Goal: Task Accomplishment & Management: Use online tool/utility

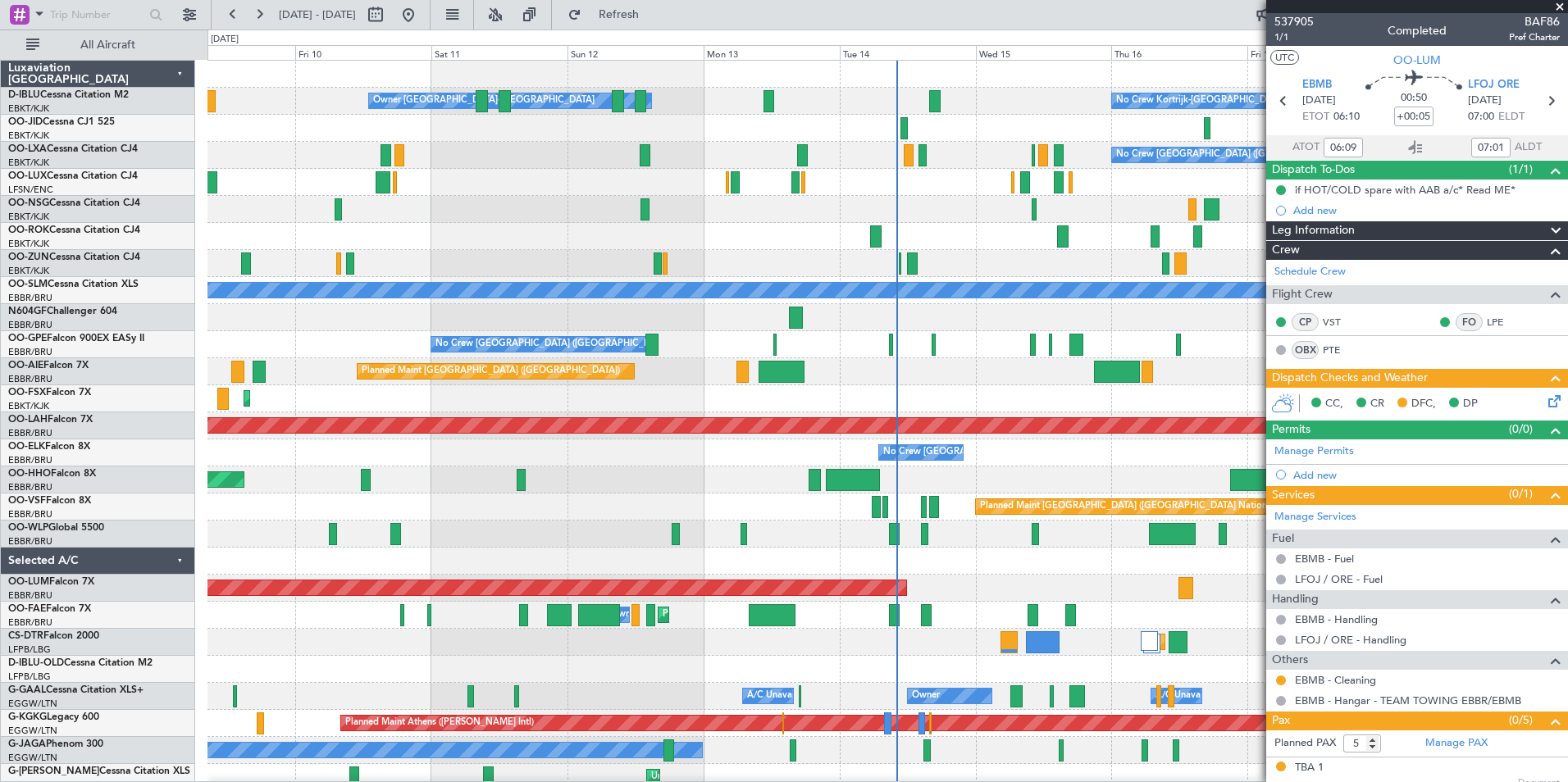
click at [716, 507] on div "No Crew Kortrijk-[GEOGRAPHIC_DATA] Owner [GEOGRAPHIC_DATA]-[GEOGRAPHIC_DATA] No…" at bounding box center [887, 642] width 1360 height 1163
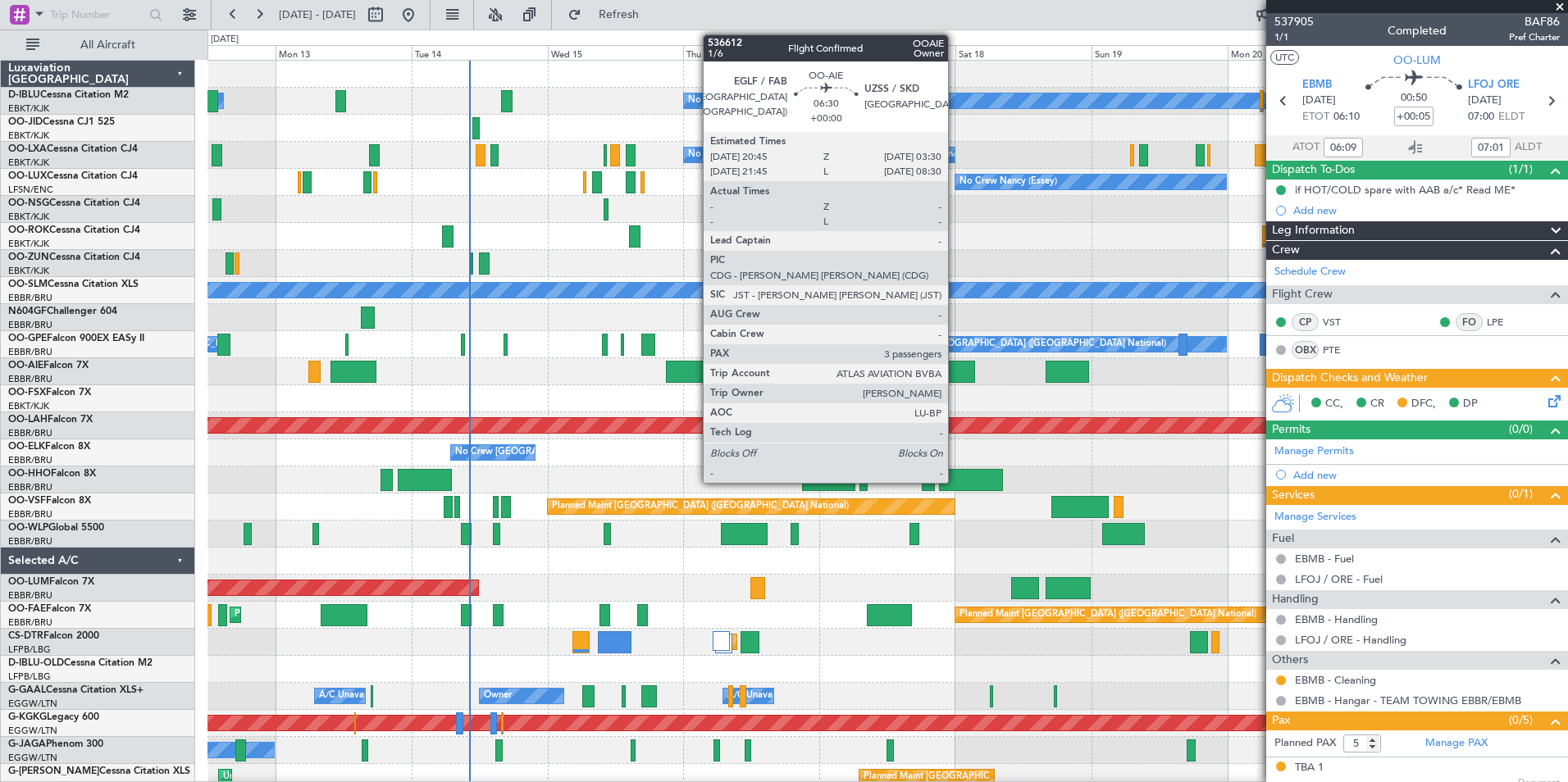
click at [955, 371] on div at bounding box center [955, 371] width 38 height 22
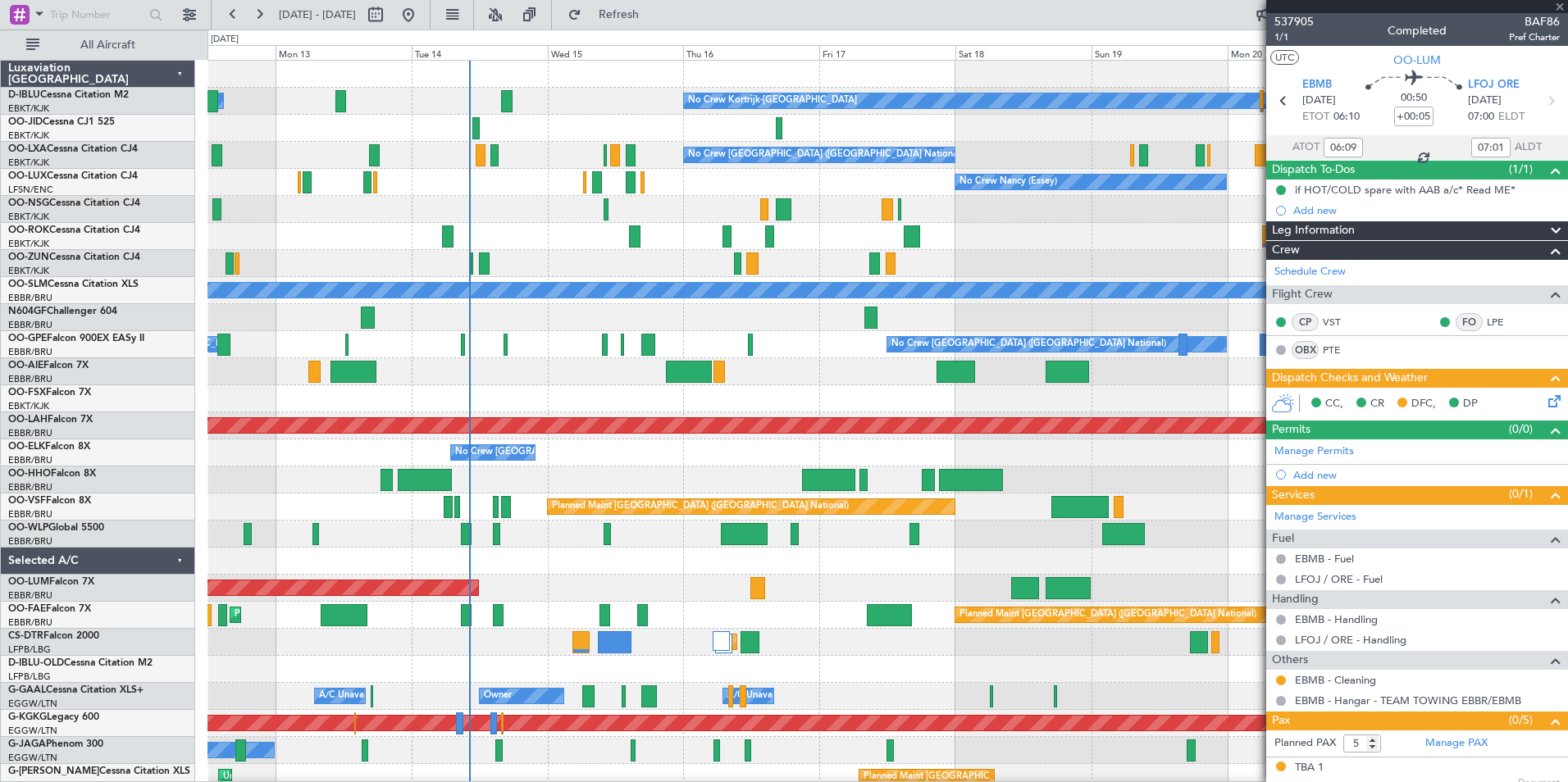
type input "3"
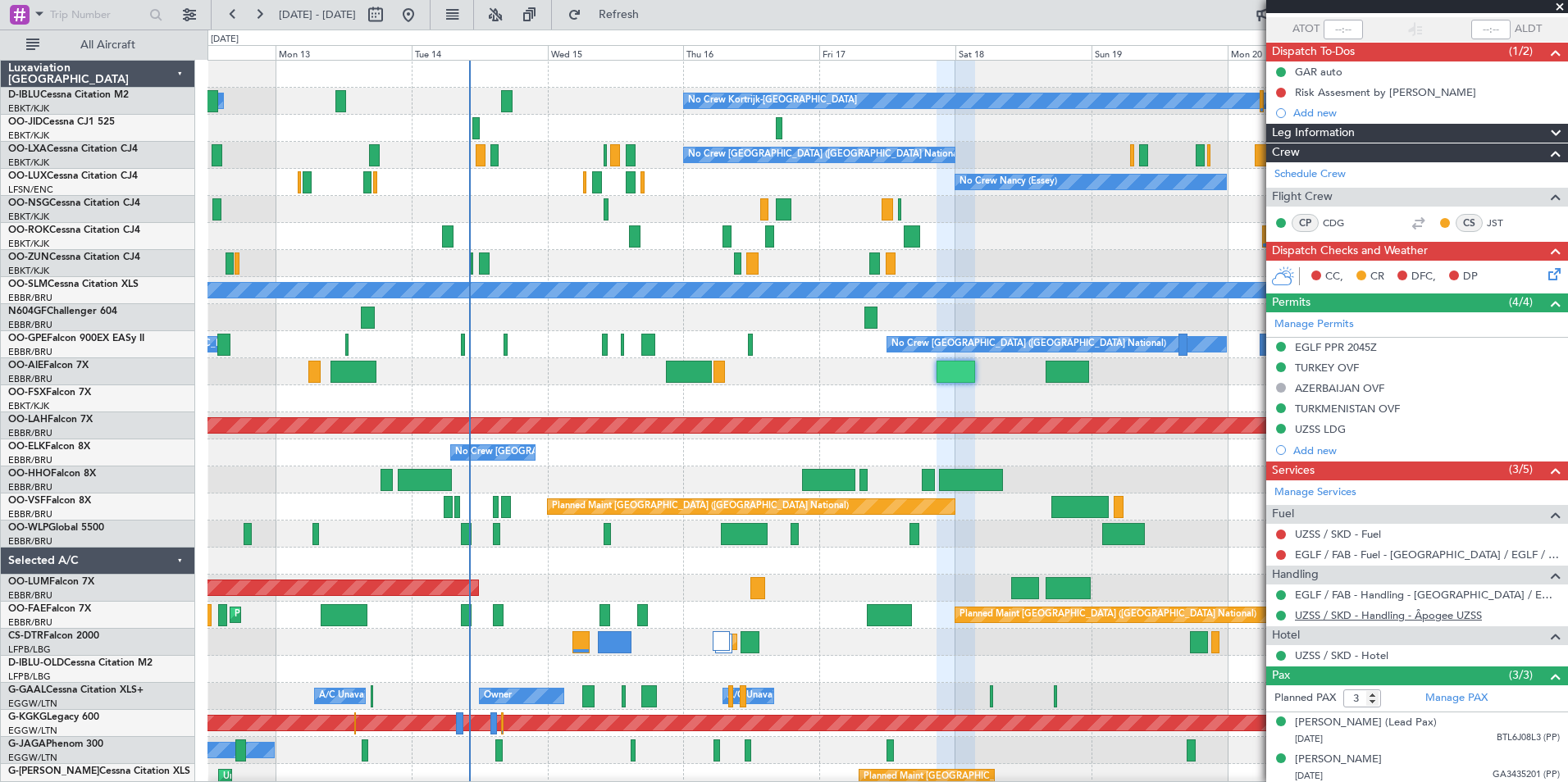
scroll to position [174, 0]
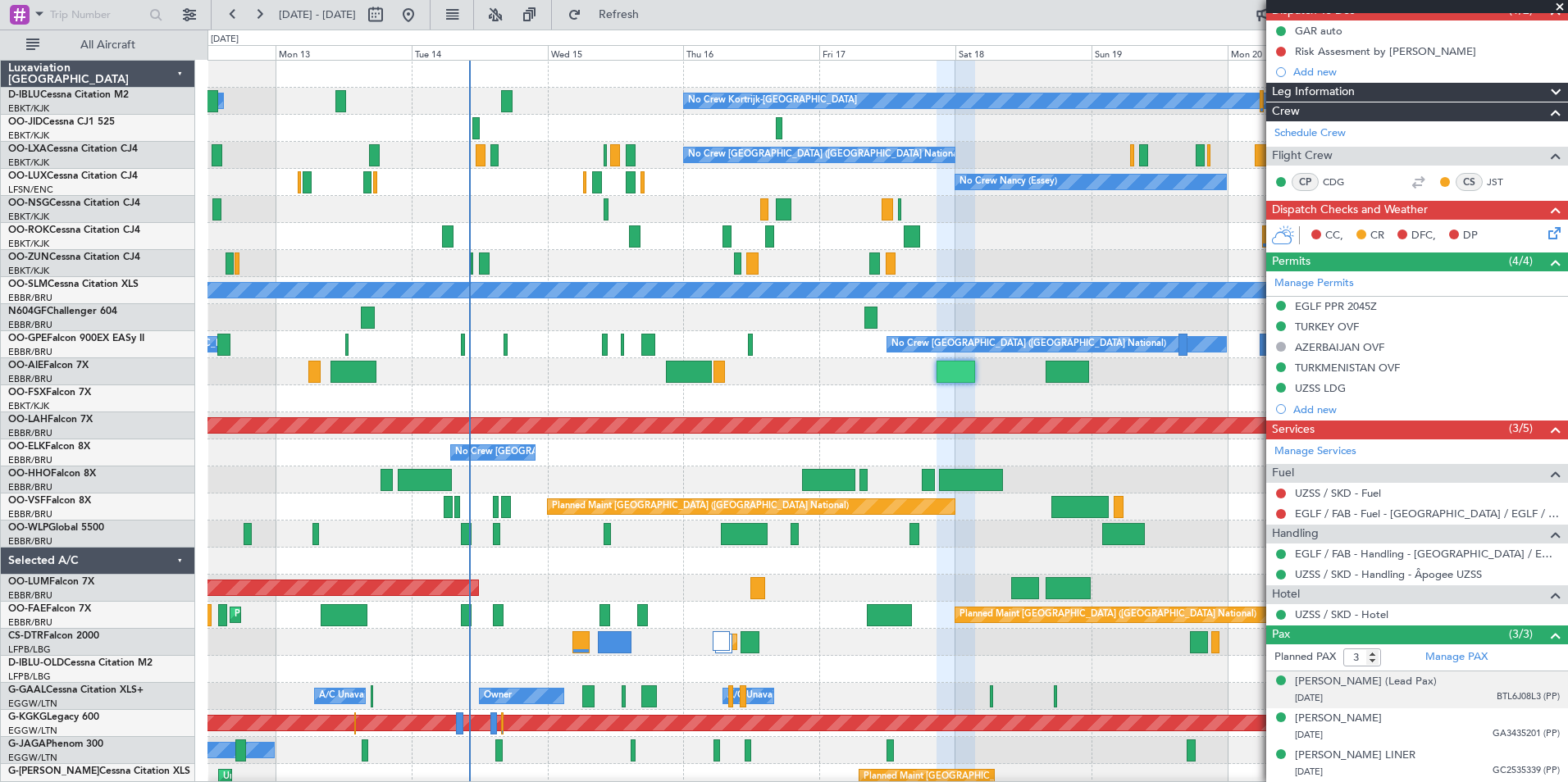
click at [1443, 697] on div "[DATE] BTL6J08L3 (PP)" at bounding box center [1427, 698] width 264 height 16
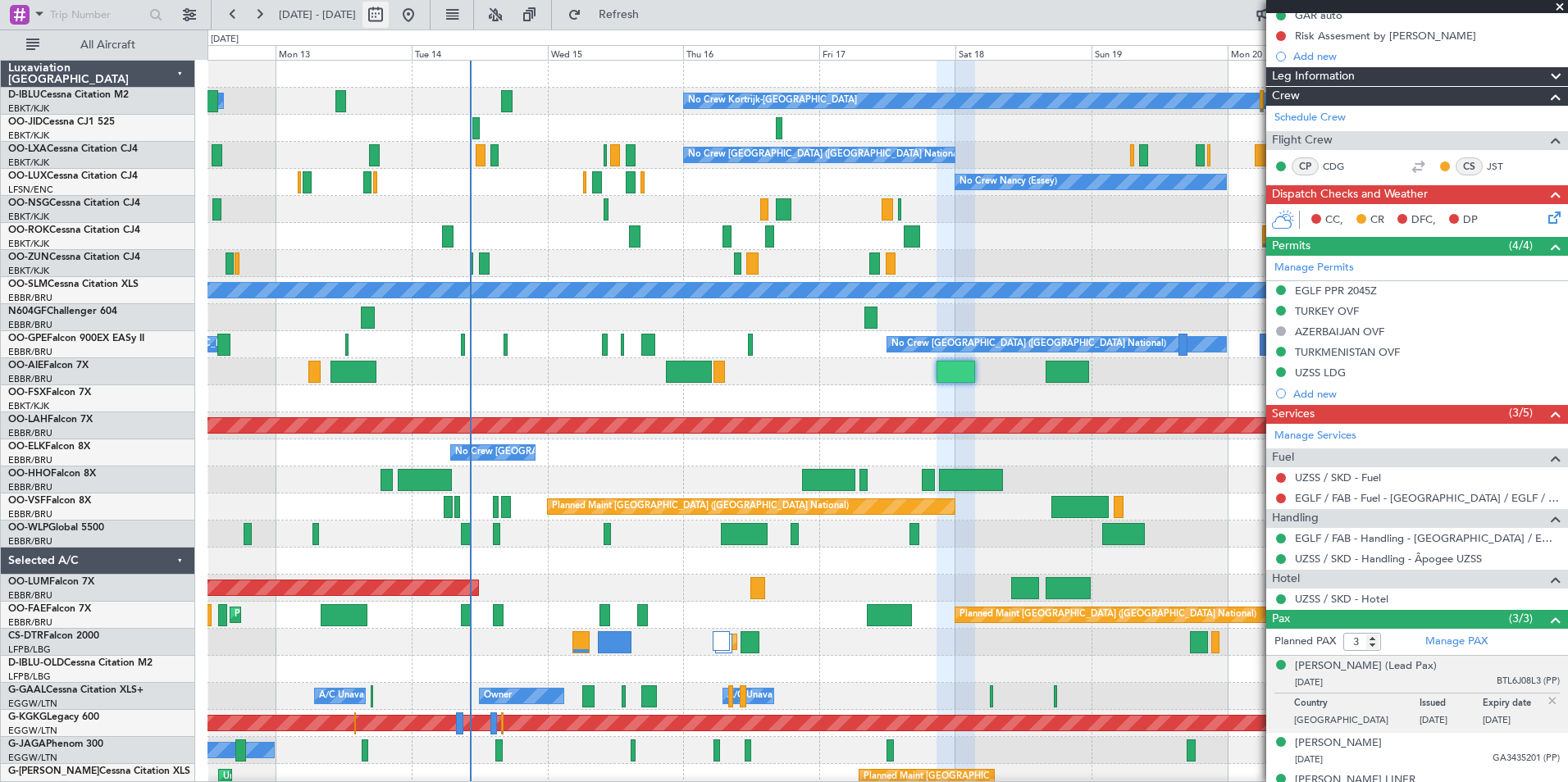
click at [389, 14] on button at bounding box center [375, 14] width 26 height 26
select select "10"
select select "2025"
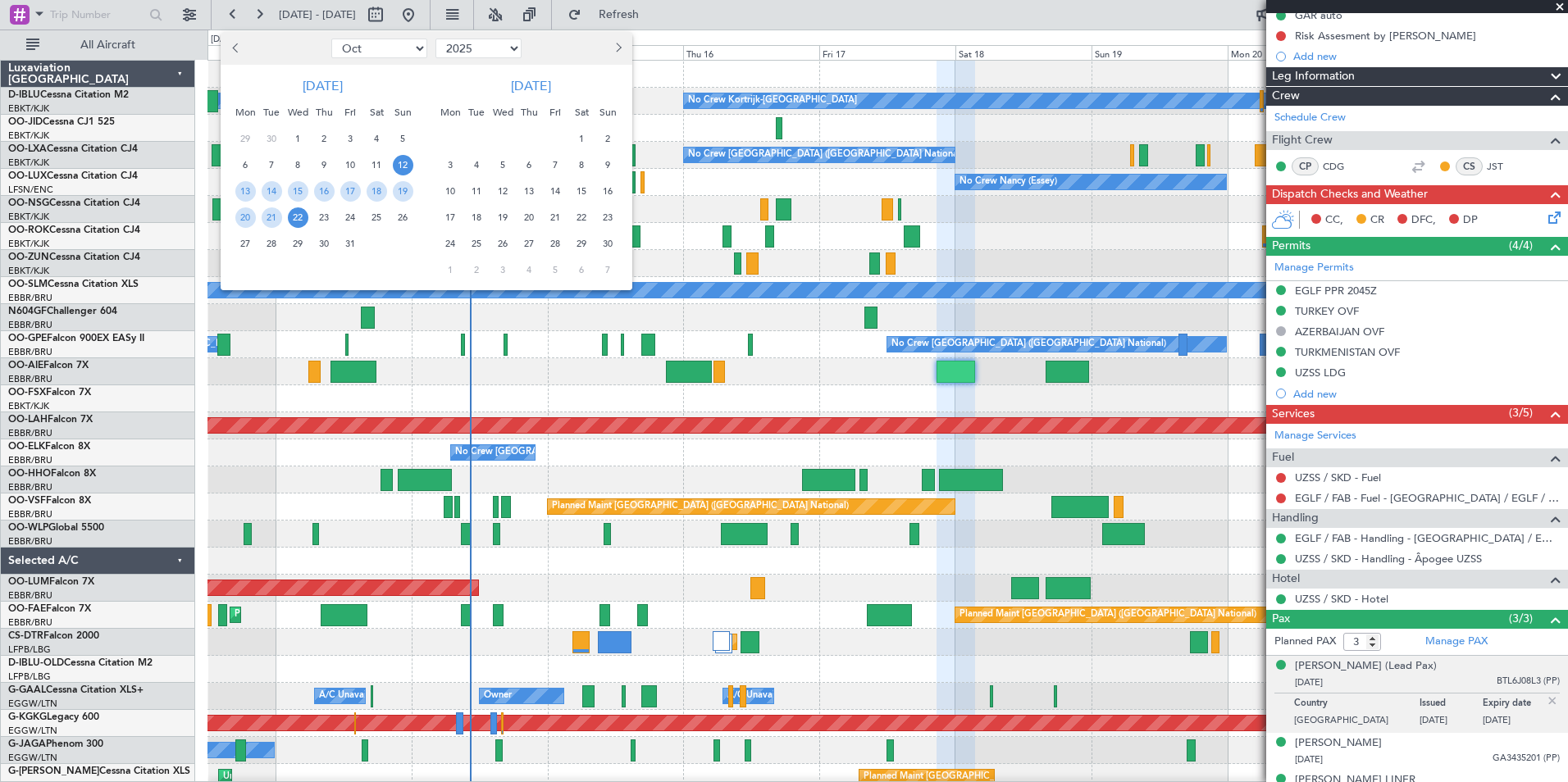
click at [393, 42] on select "Jan Feb Mar Apr May Jun [DATE] Aug Sep Oct Nov Dec" at bounding box center [379, 48] width 96 height 20
select select "11"
click at [332, 38] on select "Jan Feb Mar Apr May Jun [DATE] Aug Sep Oct Nov Dec" at bounding box center [379, 48] width 96 height 20
click at [379, 139] on span "1" at bounding box center [377, 139] width 20 height 20
click at [369, 196] on span "15" at bounding box center [377, 191] width 20 height 20
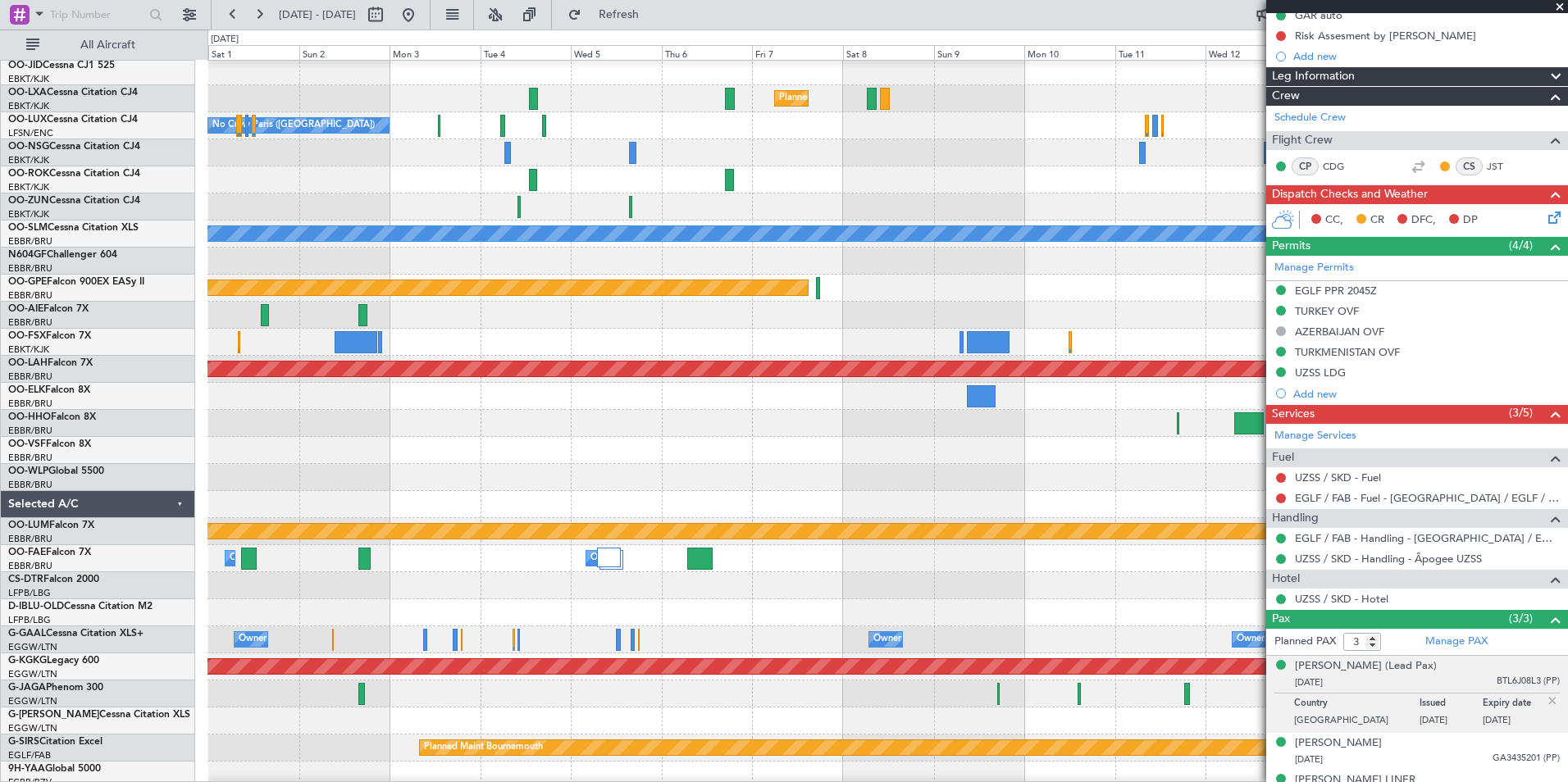
click at [878, 479] on div at bounding box center [887, 478] width 1360 height 27
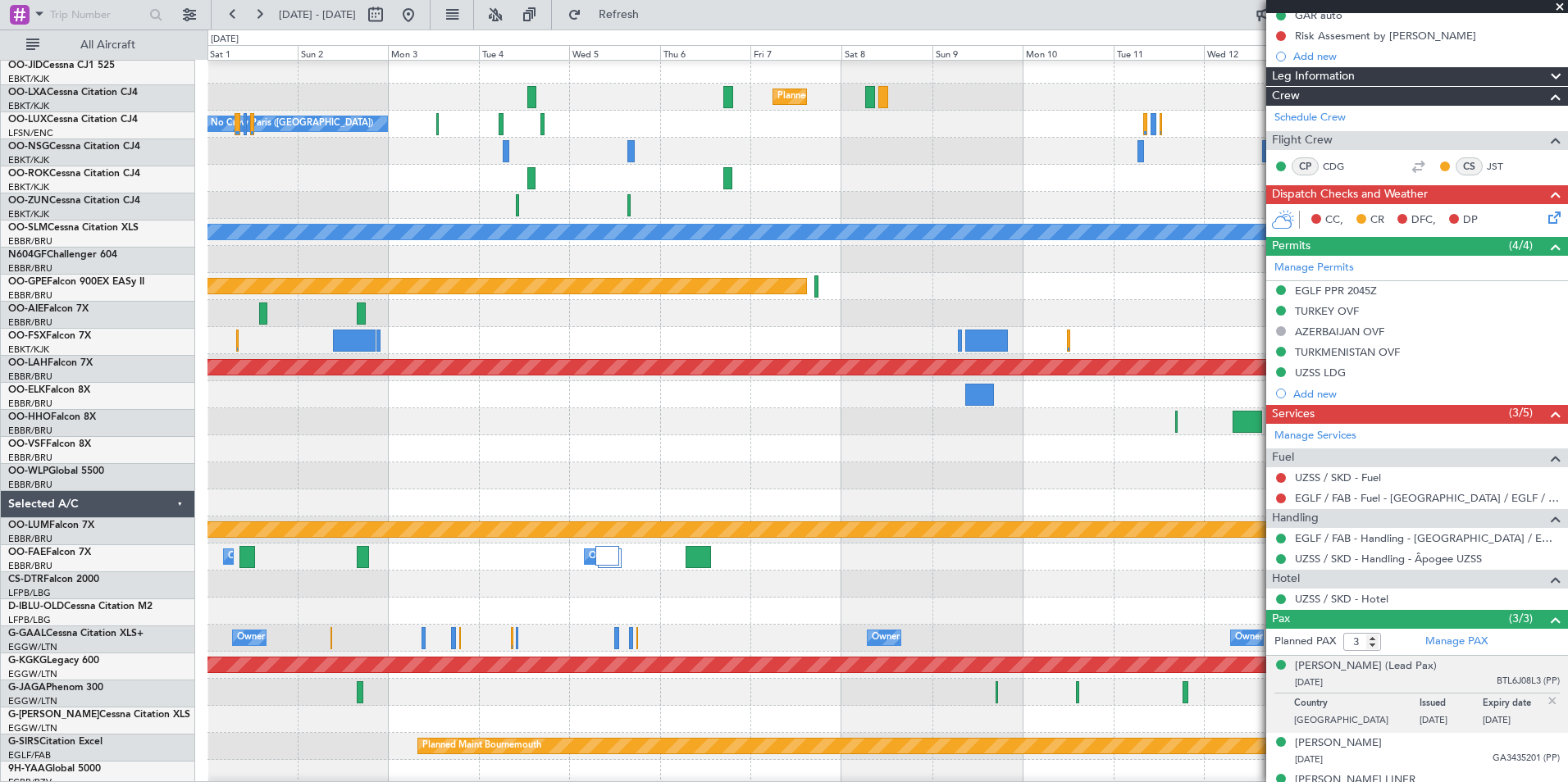
scroll to position [58, 0]
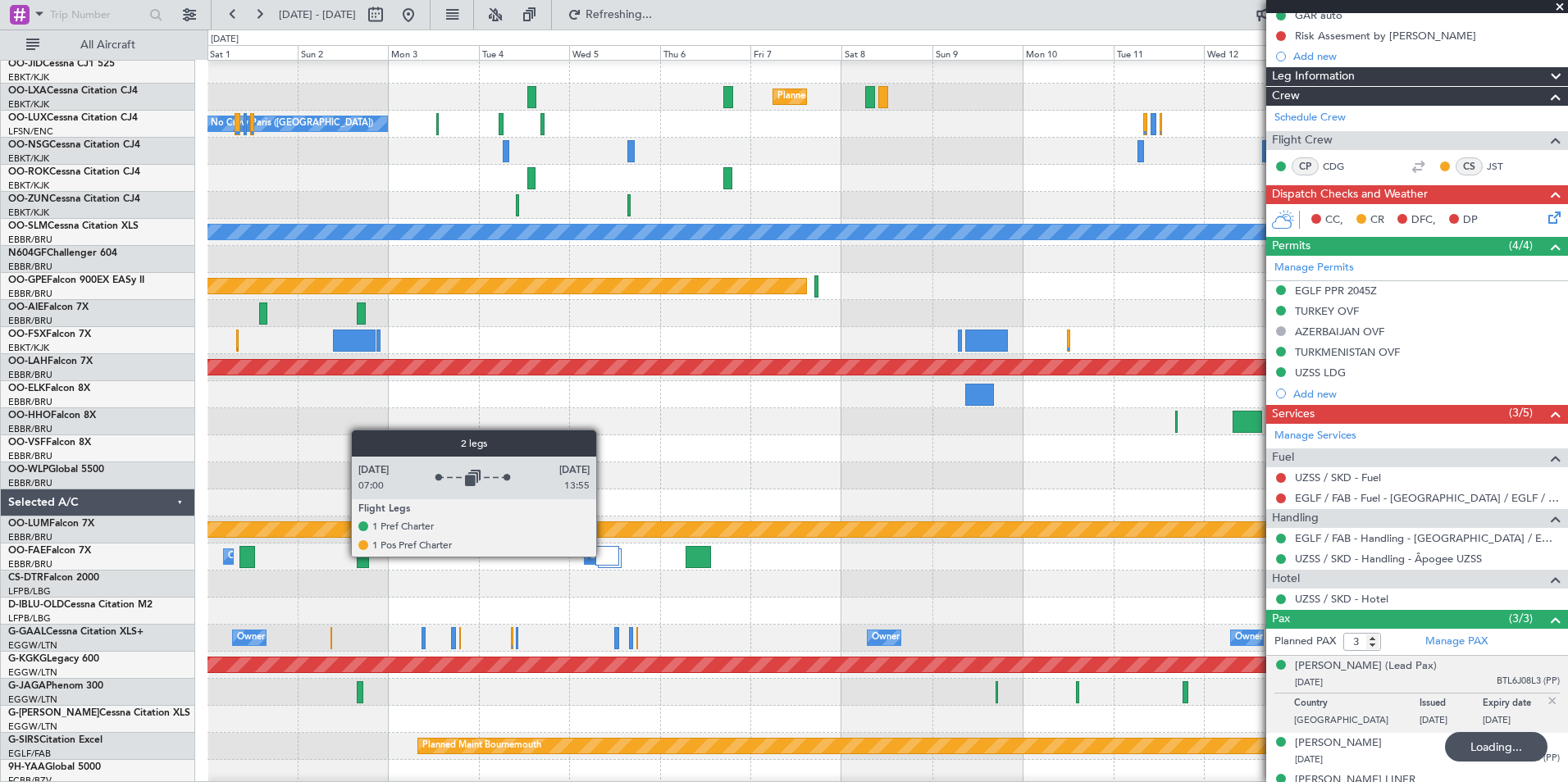
click at [604, 556] on div at bounding box center [607, 555] width 24 height 20
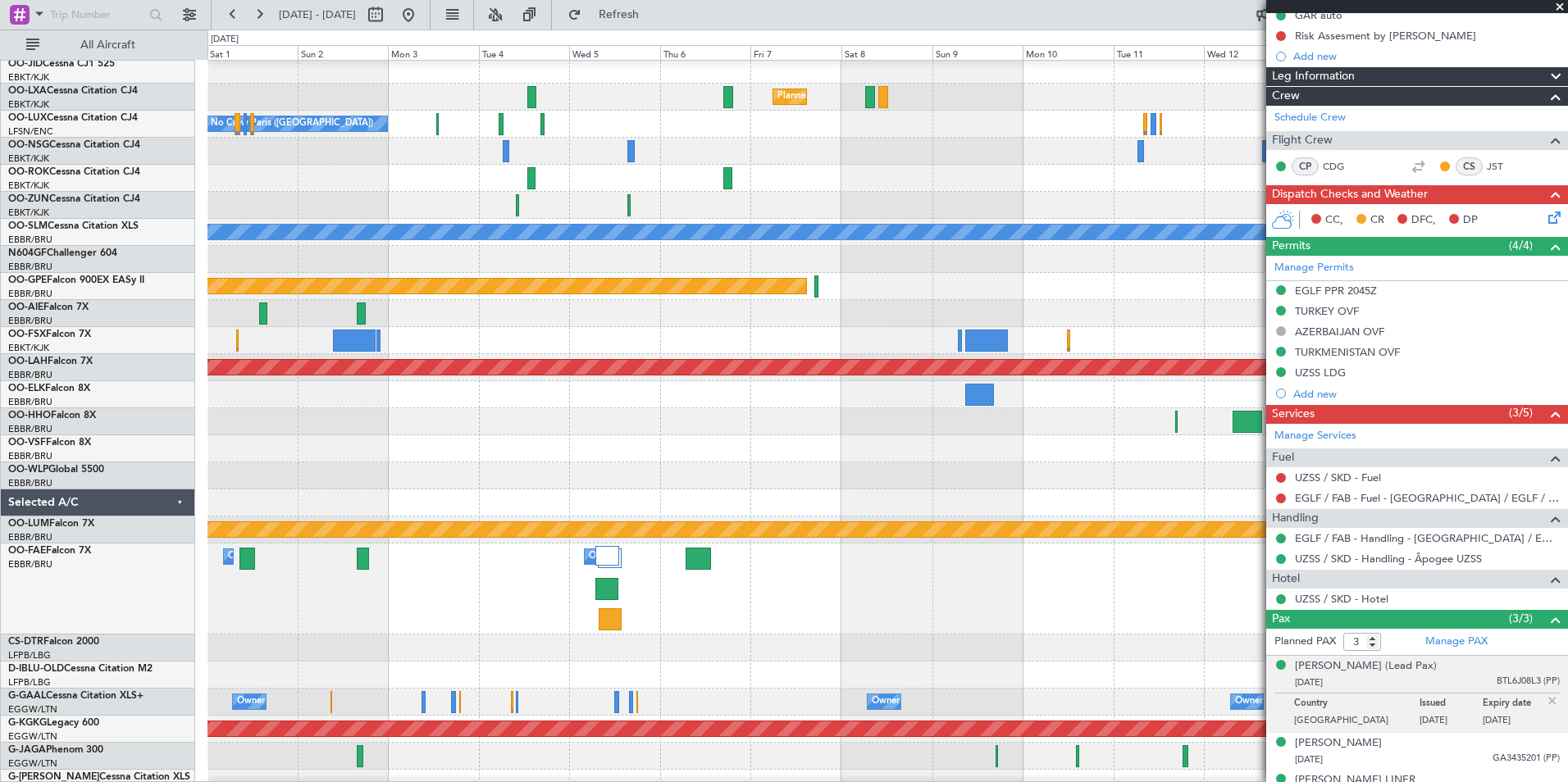
click at [433, 568] on div "Owner Melsbroek Air Base Owner [GEOGRAPHIC_DATA]" at bounding box center [887, 588] width 1360 height 91
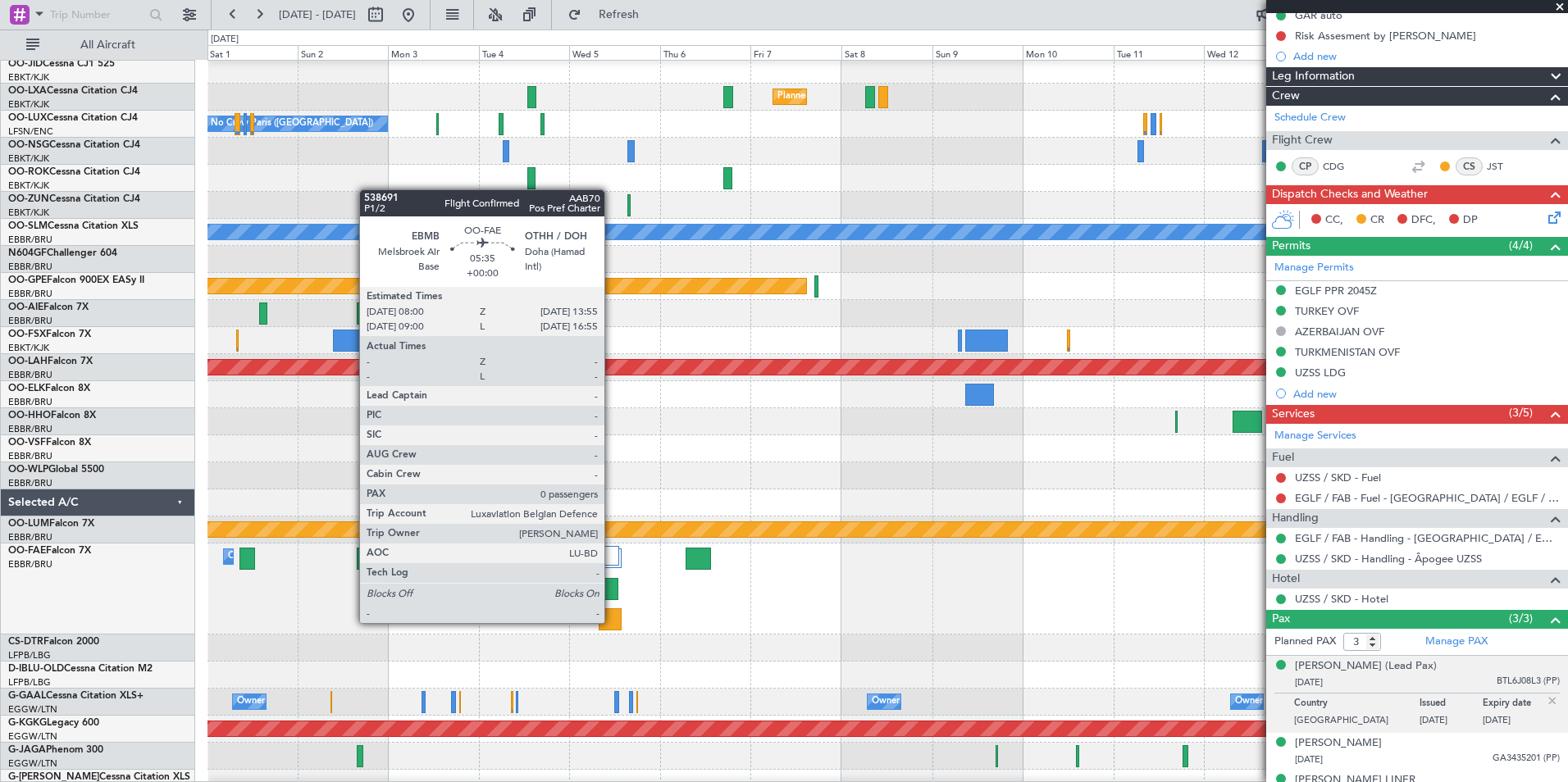
click at [611, 621] on div at bounding box center [610, 620] width 23 height 22
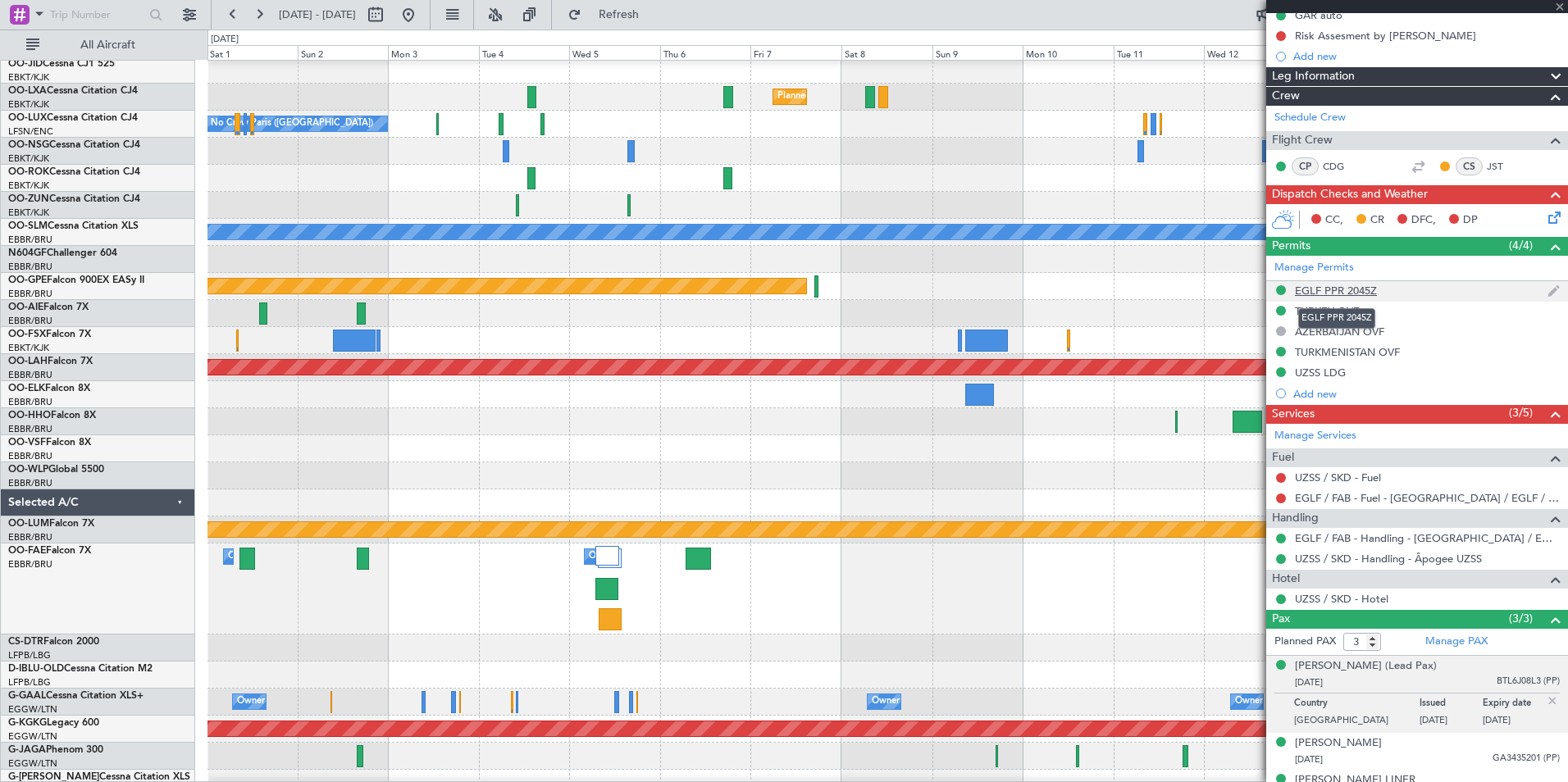
type input "0"
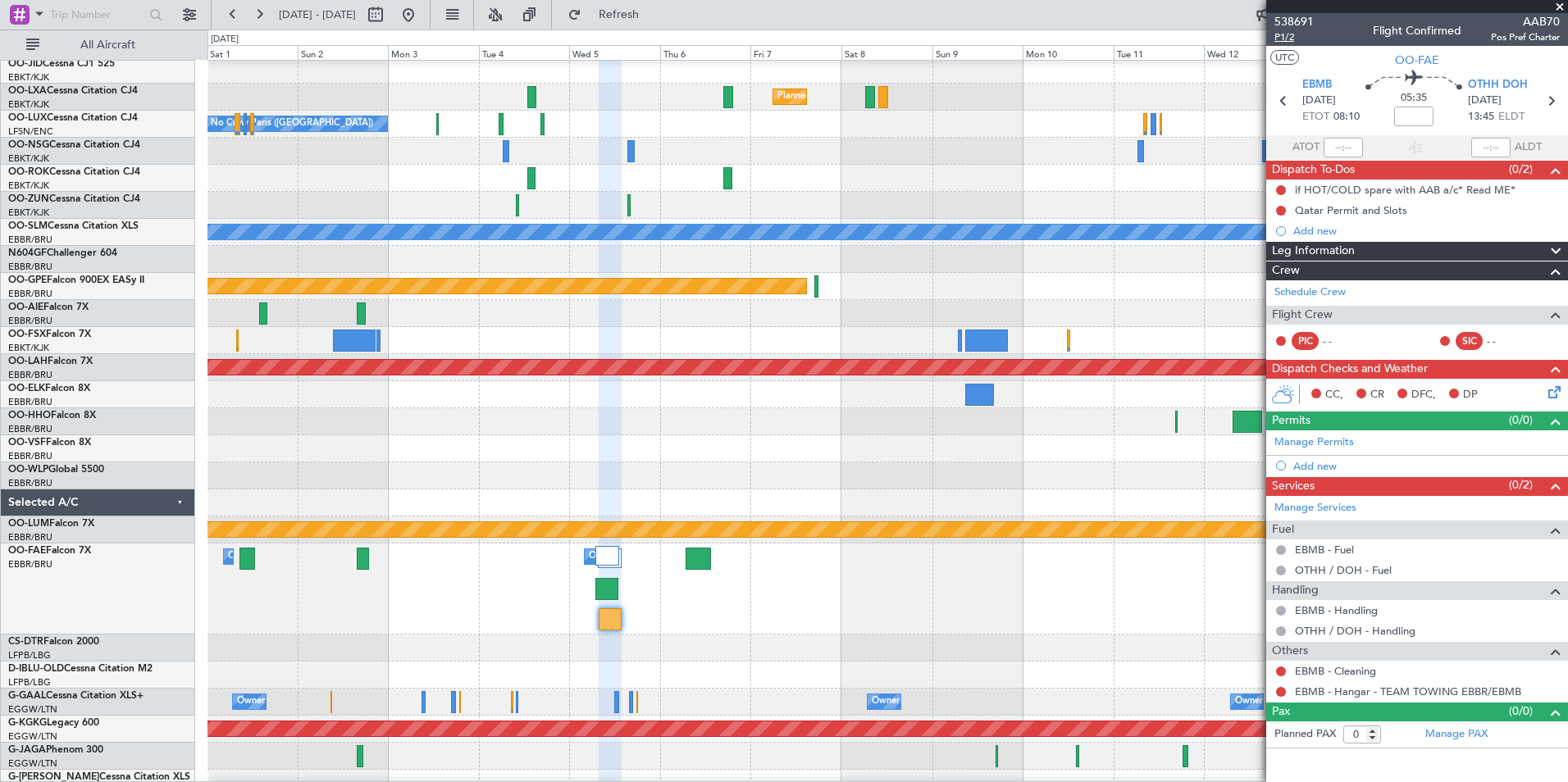
click at [1279, 37] on span "P1/2" at bounding box center [1294, 37] width 39 height 14
click at [1556, 4] on span at bounding box center [1559, 7] width 16 height 14
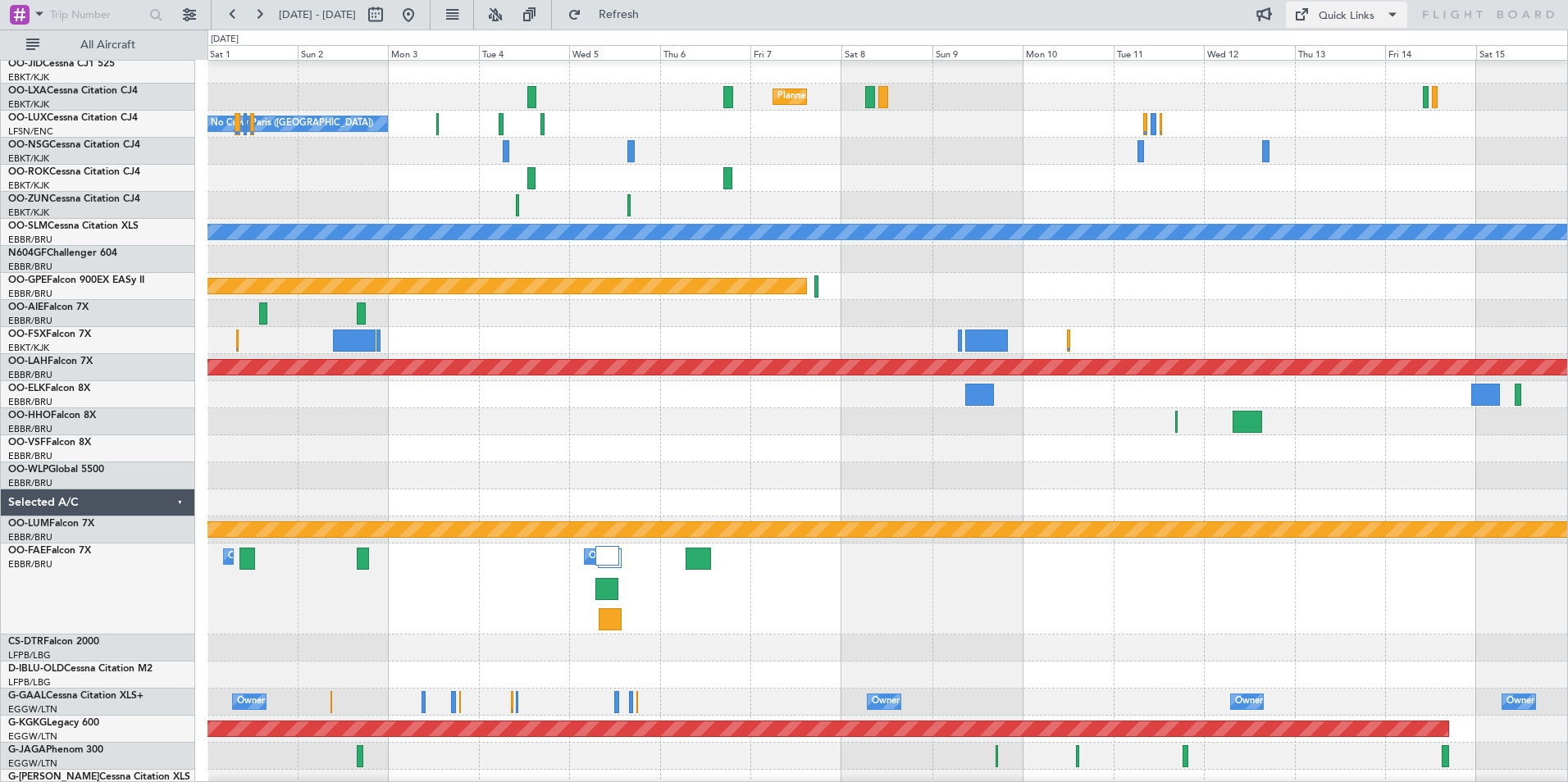
click at [1311, 12] on button "Quick Links" at bounding box center [1346, 14] width 122 height 26
click at [1319, 48] on button "Trip Builder" at bounding box center [1347, 54] width 123 height 39
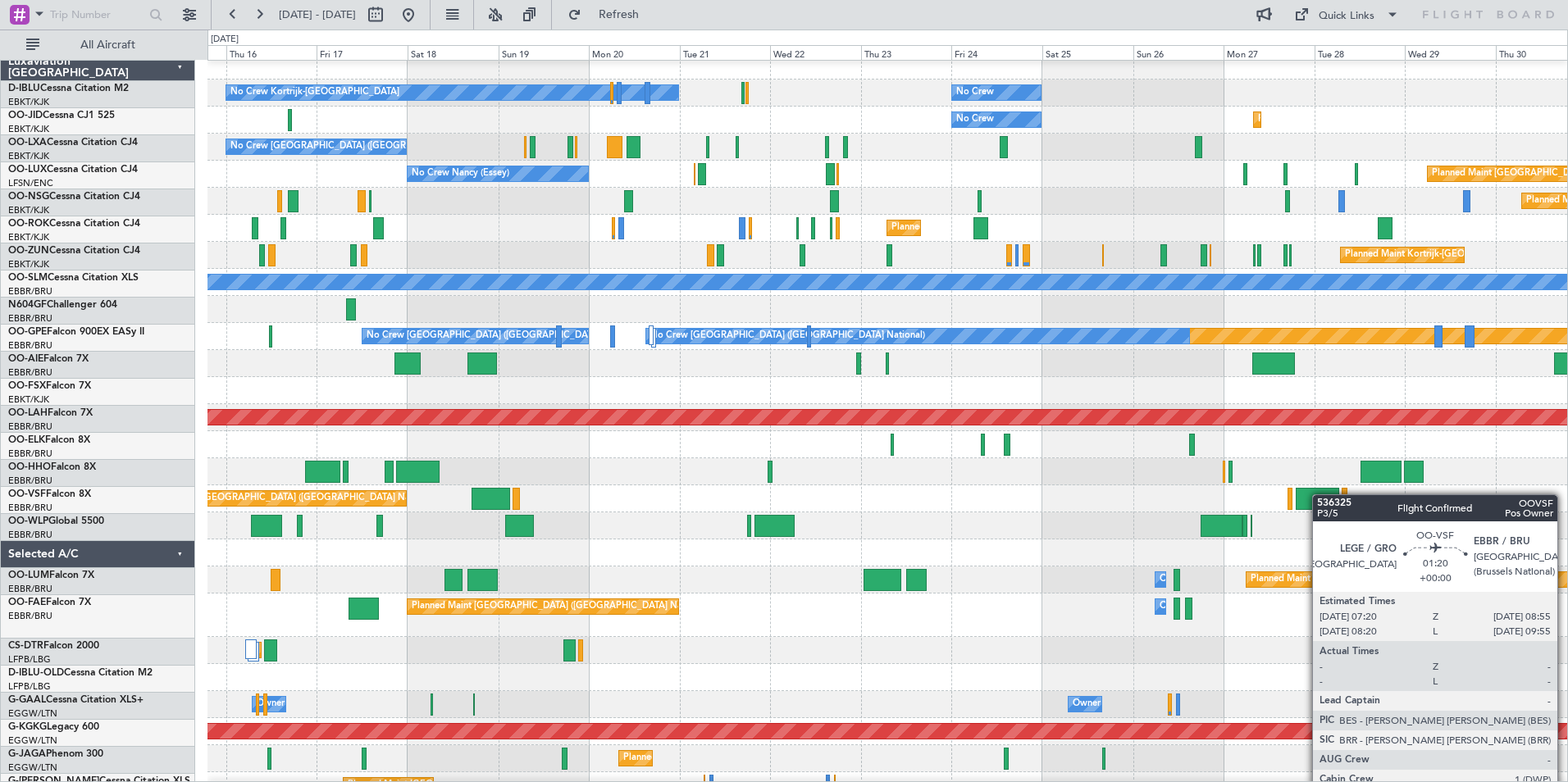
scroll to position [8, 0]
click at [1331, 494] on div at bounding box center [1317, 499] width 43 height 22
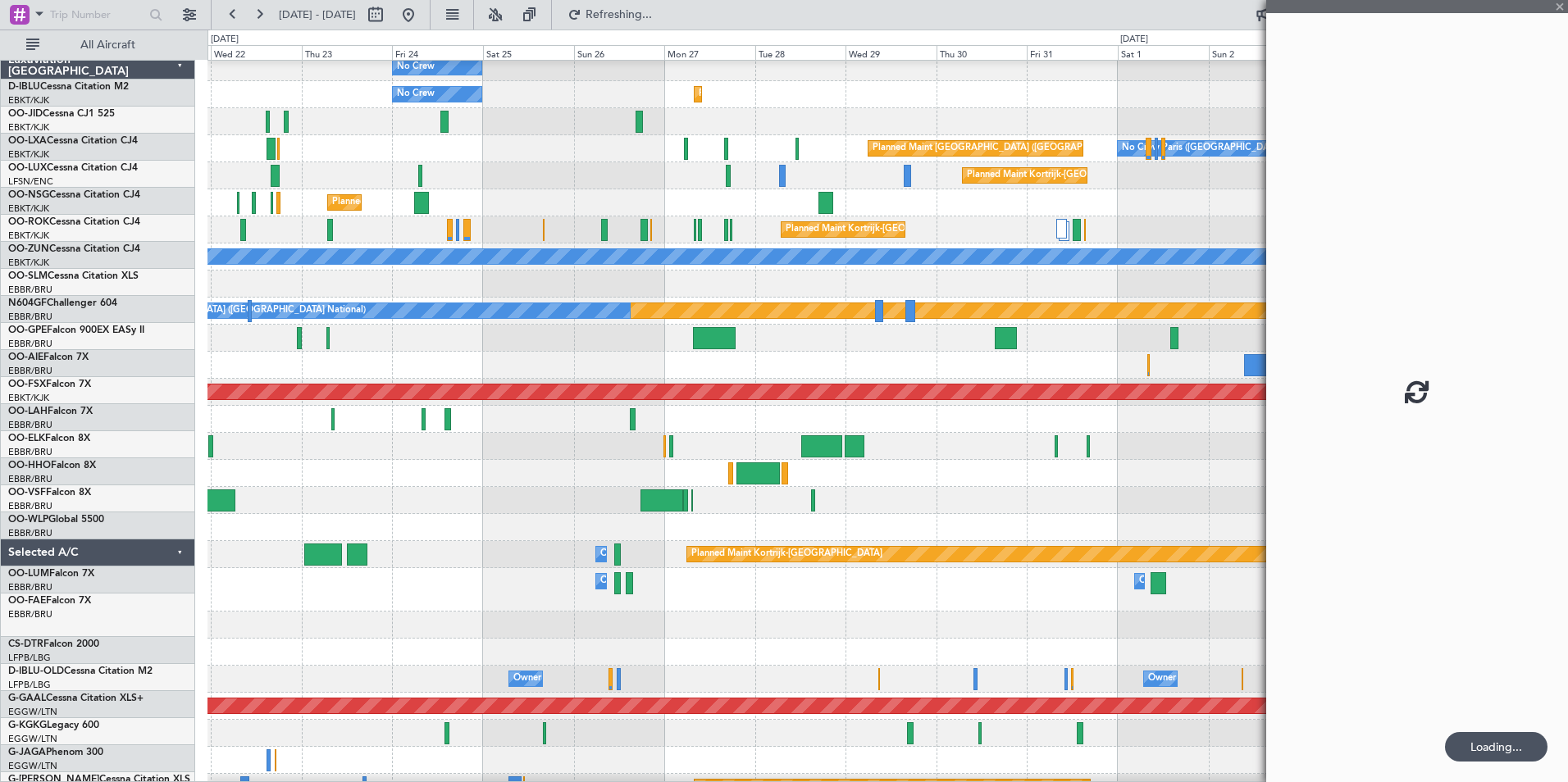
scroll to position [34, 0]
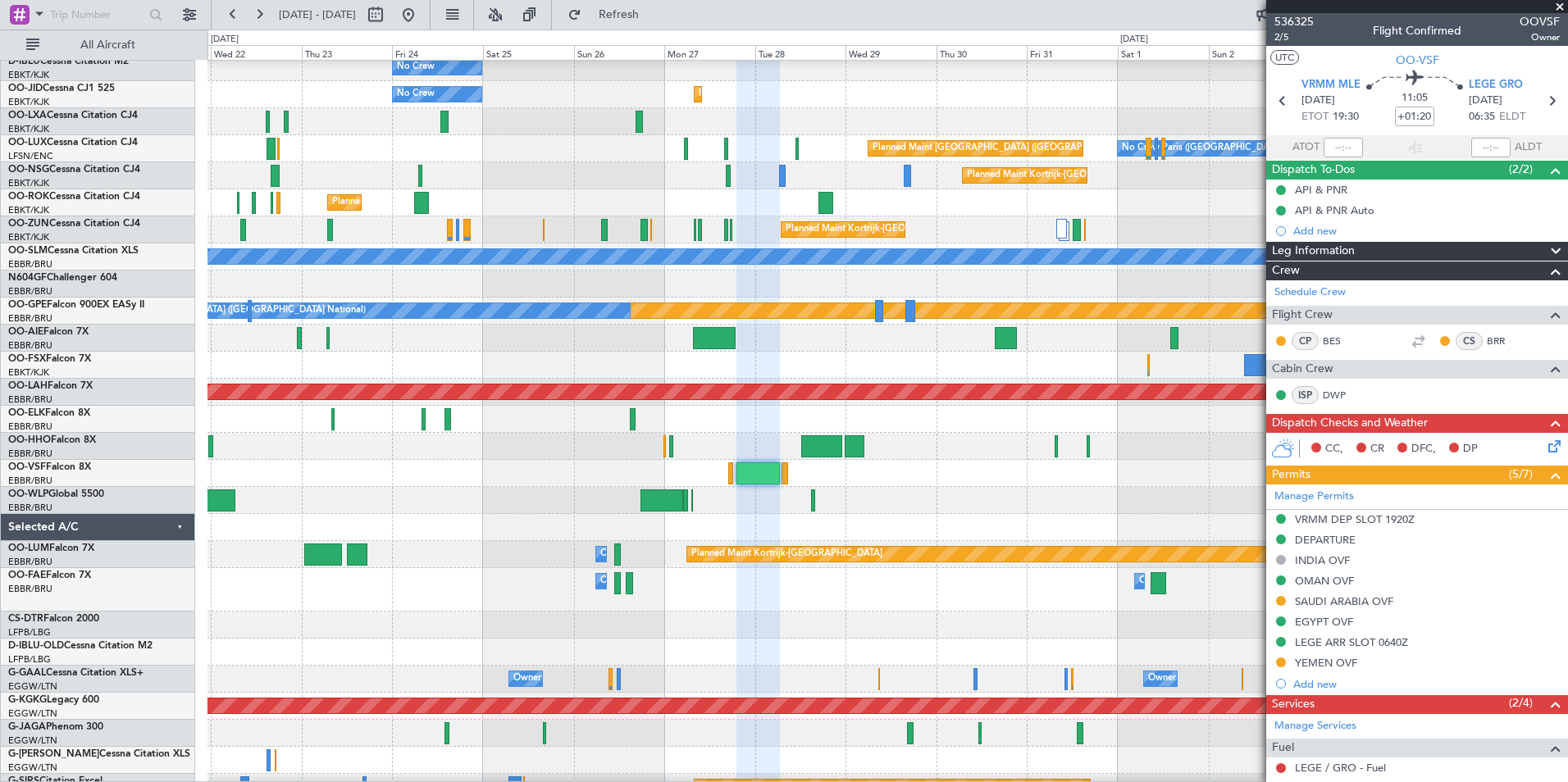
click at [1564, 5] on span at bounding box center [1559, 7] width 16 height 14
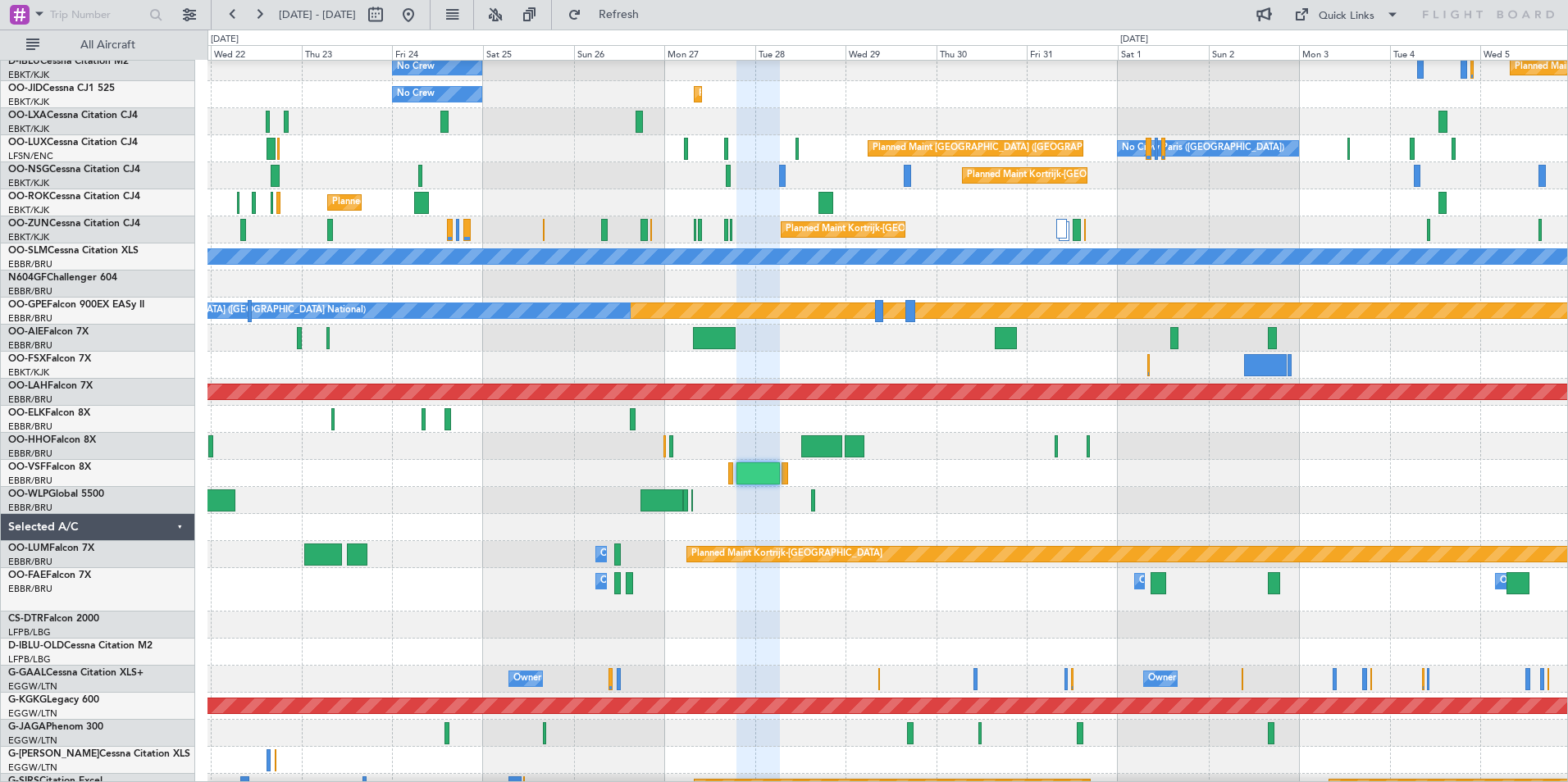
type input "0"
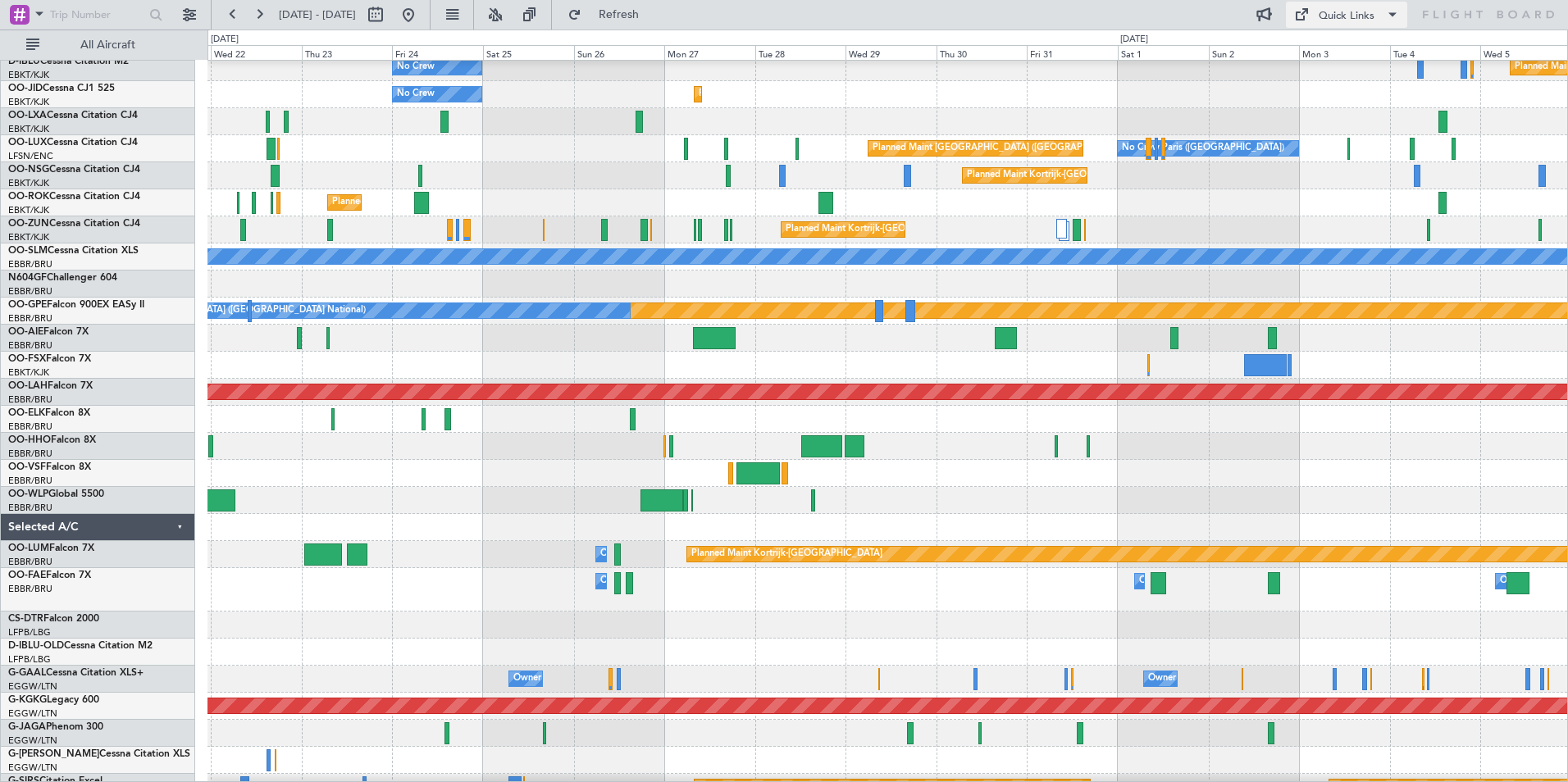
click at [1349, 27] on button "Quick Links" at bounding box center [1346, 14] width 122 height 26
click at [1349, 51] on button "Trip Builder" at bounding box center [1347, 54] width 123 height 39
click at [1357, 12] on div "Quick Links" at bounding box center [1347, 16] width 56 height 16
click at [1349, 48] on button "Trip Builder" at bounding box center [1347, 54] width 123 height 39
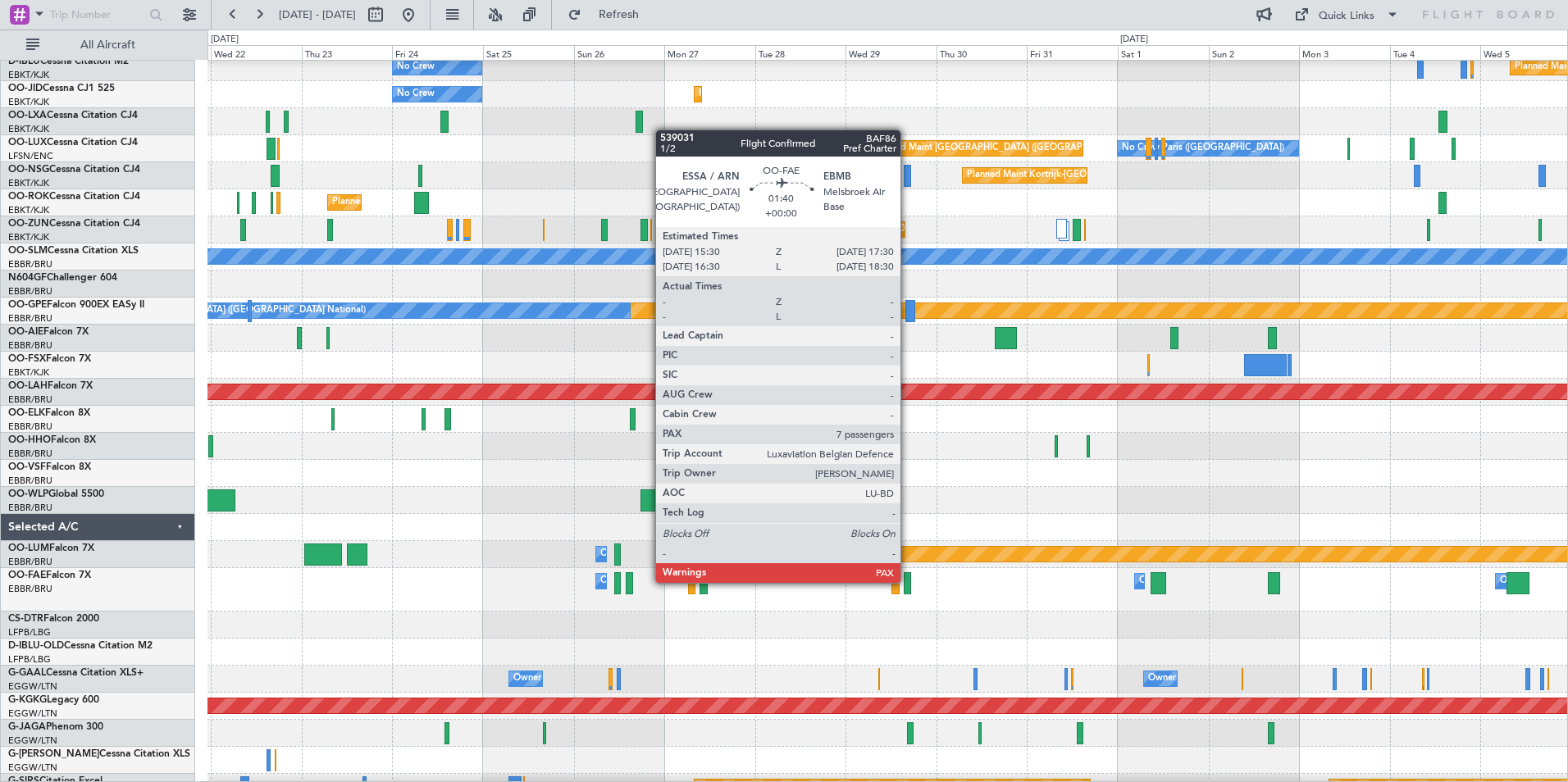
click at [906, 581] on div at bounding box center [908, 583] width 9 height 22
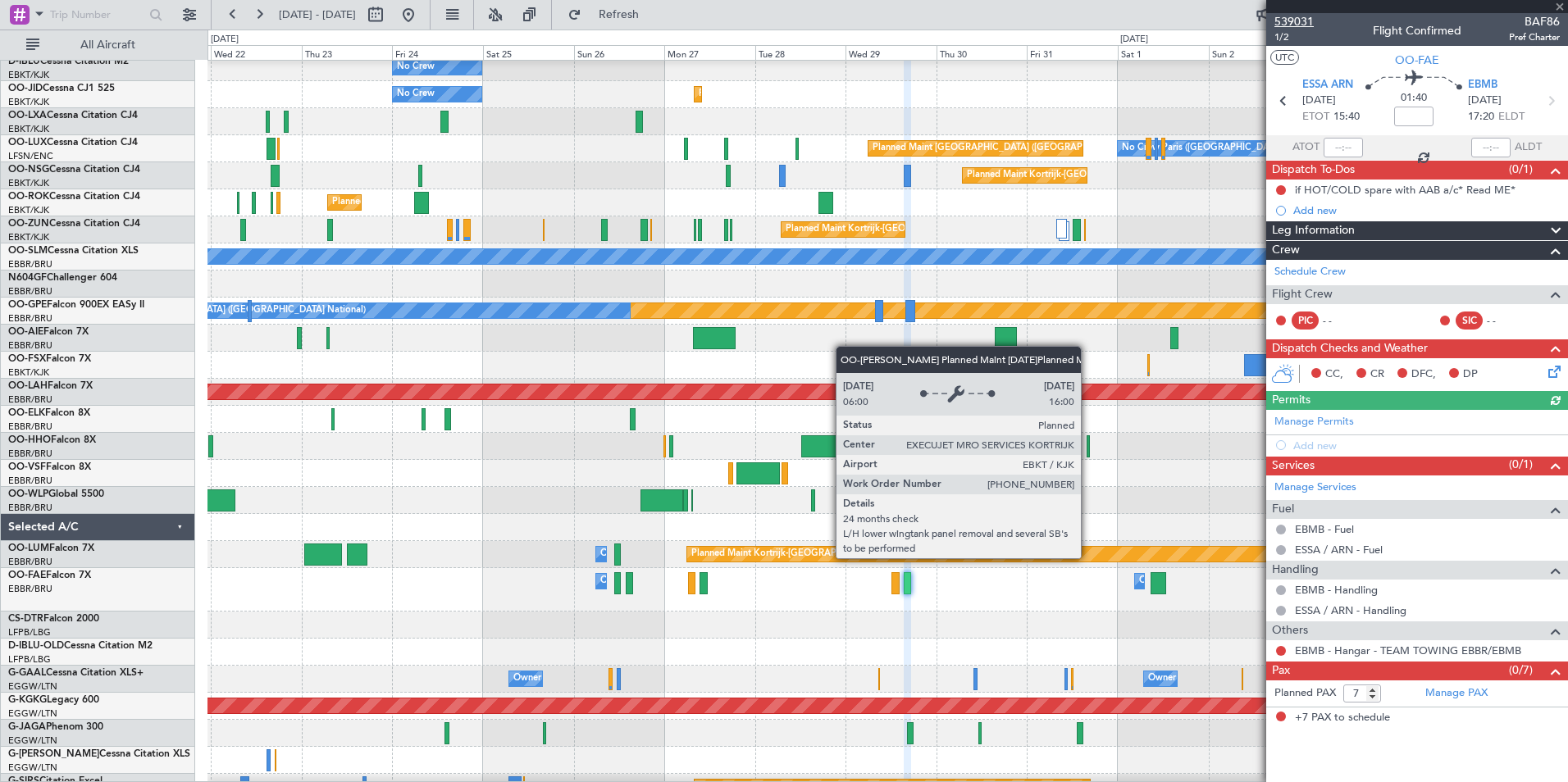
click at [1304, 24] on span "539031" at bounding box center [1294, 21] width 39 height 17
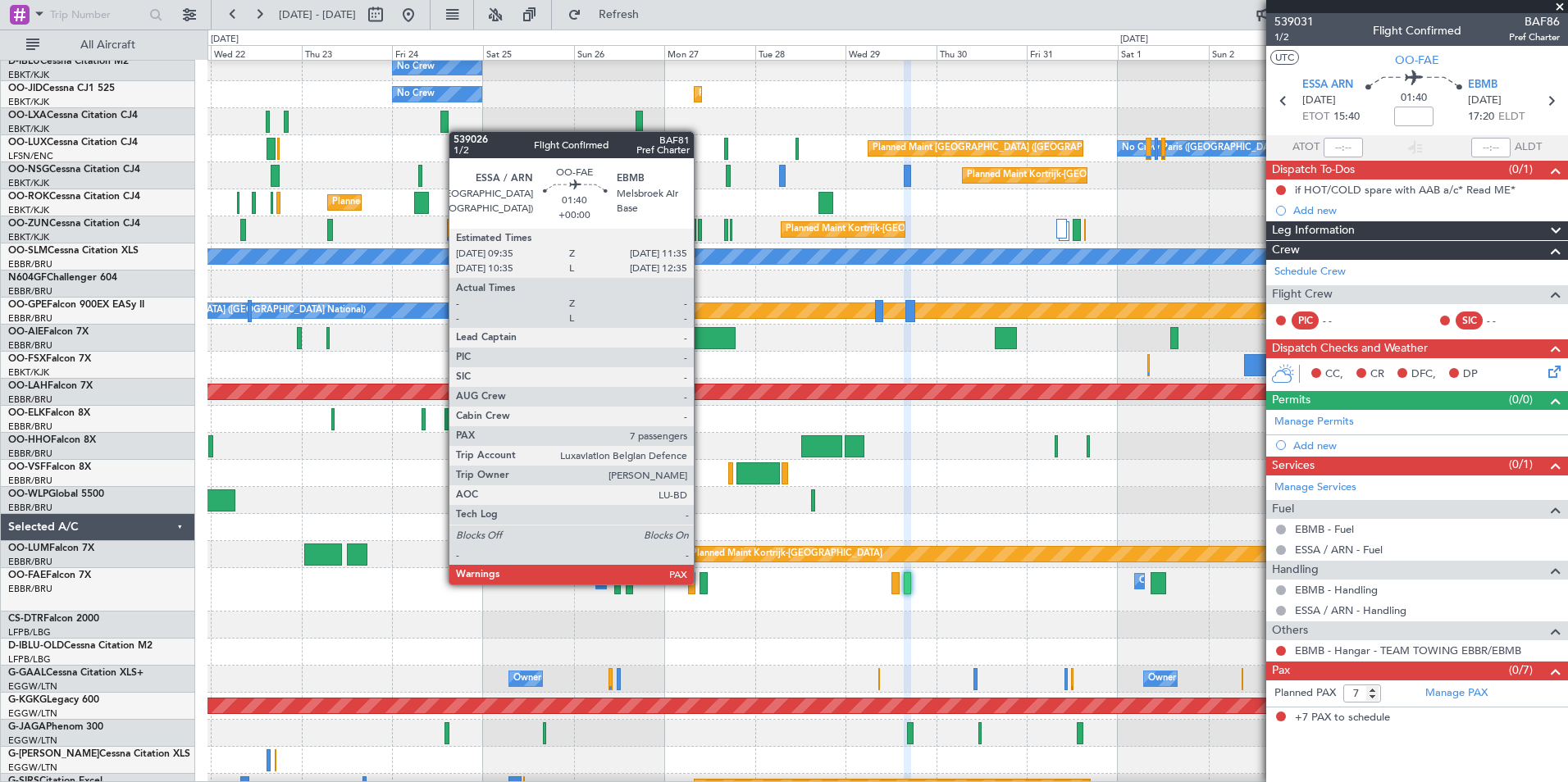
click at [701, 583] on div at bounding box center [704, 583] width 9 height 22
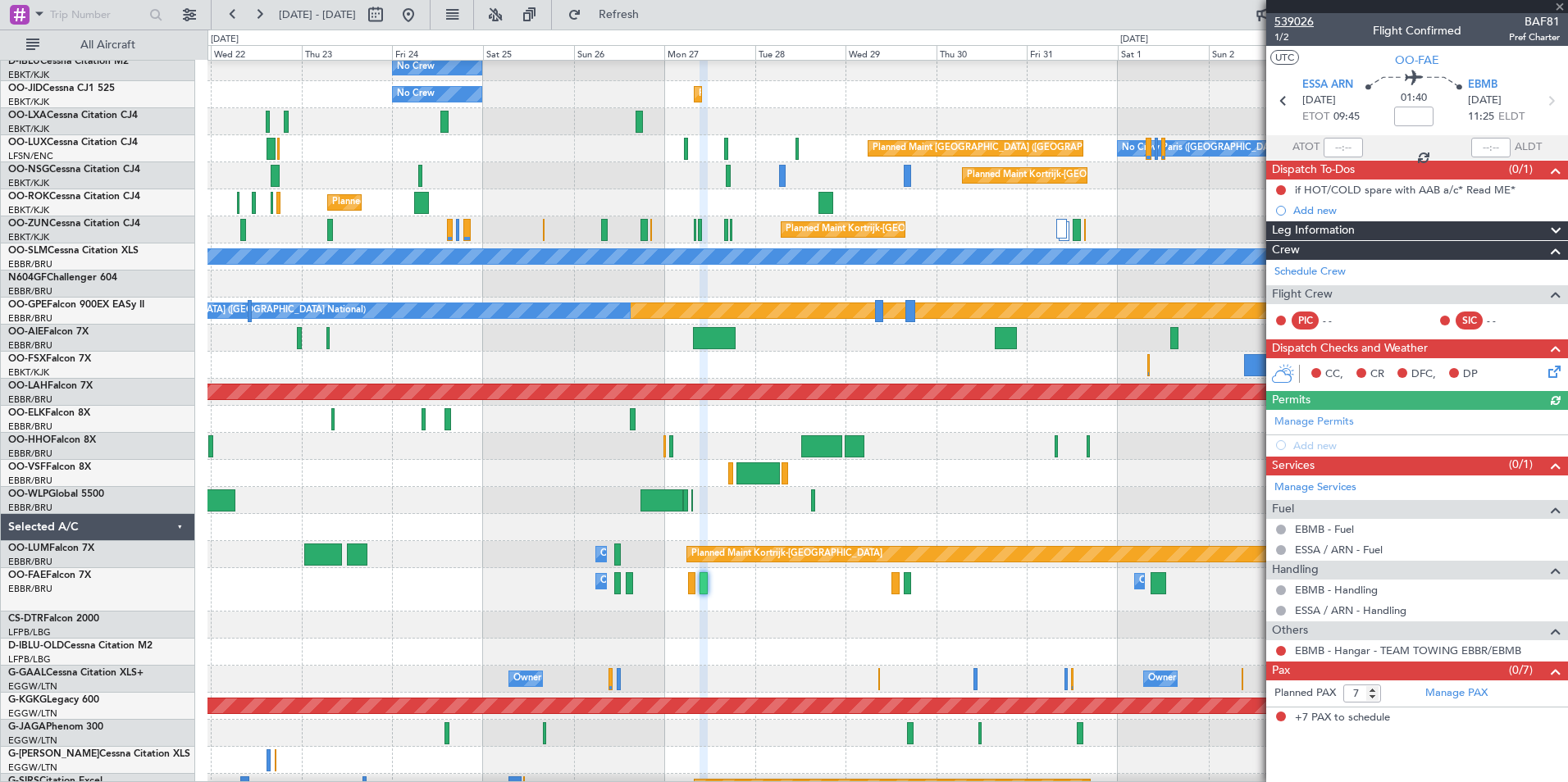
click at [1296, 25] on span "539026" at bounding box center [1294, 21] width 39 height 17
click at [651, 521] on div at bounding box center [887, 528] width 1360 height 27
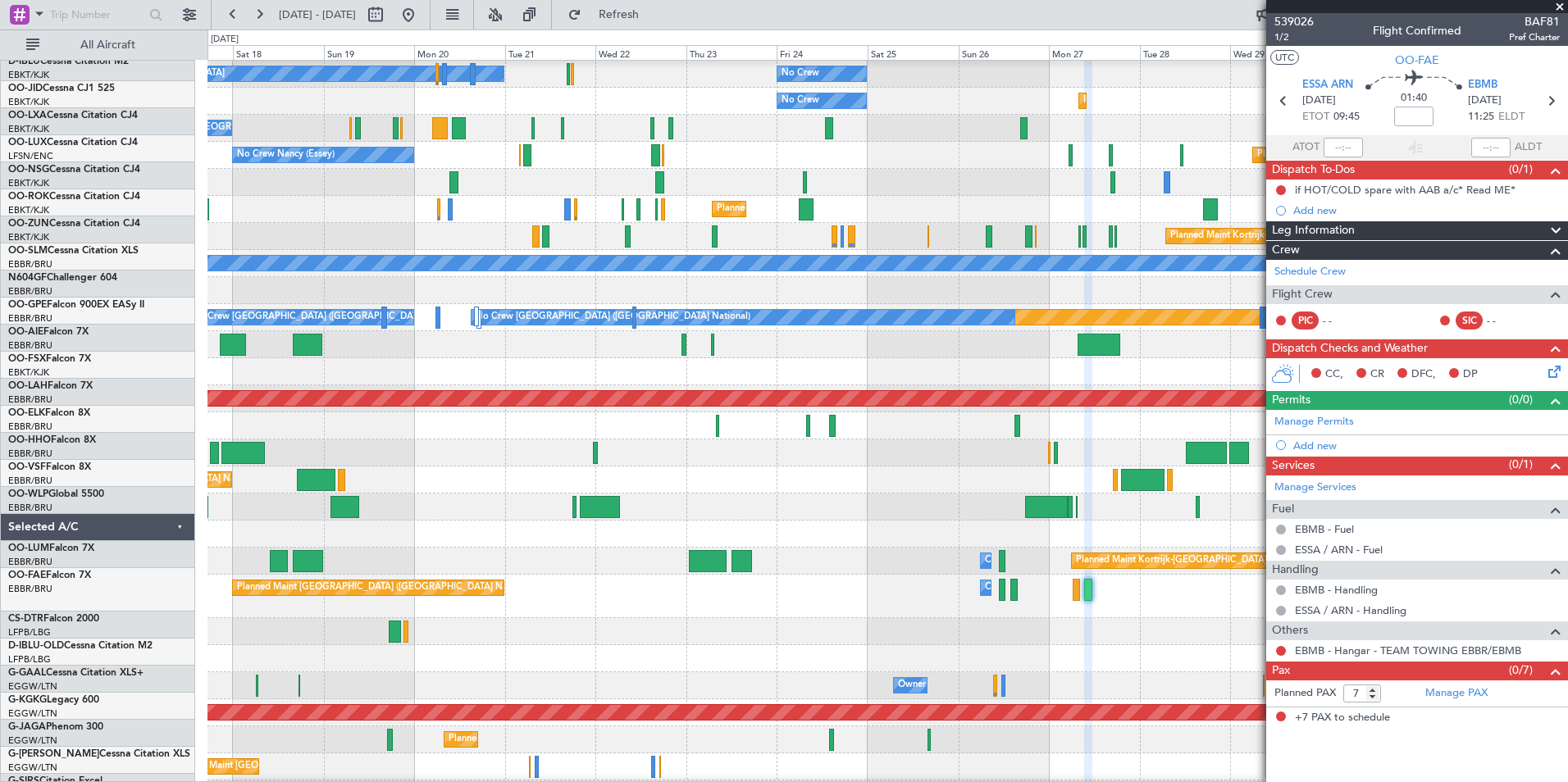
scroll to position [27, 0]
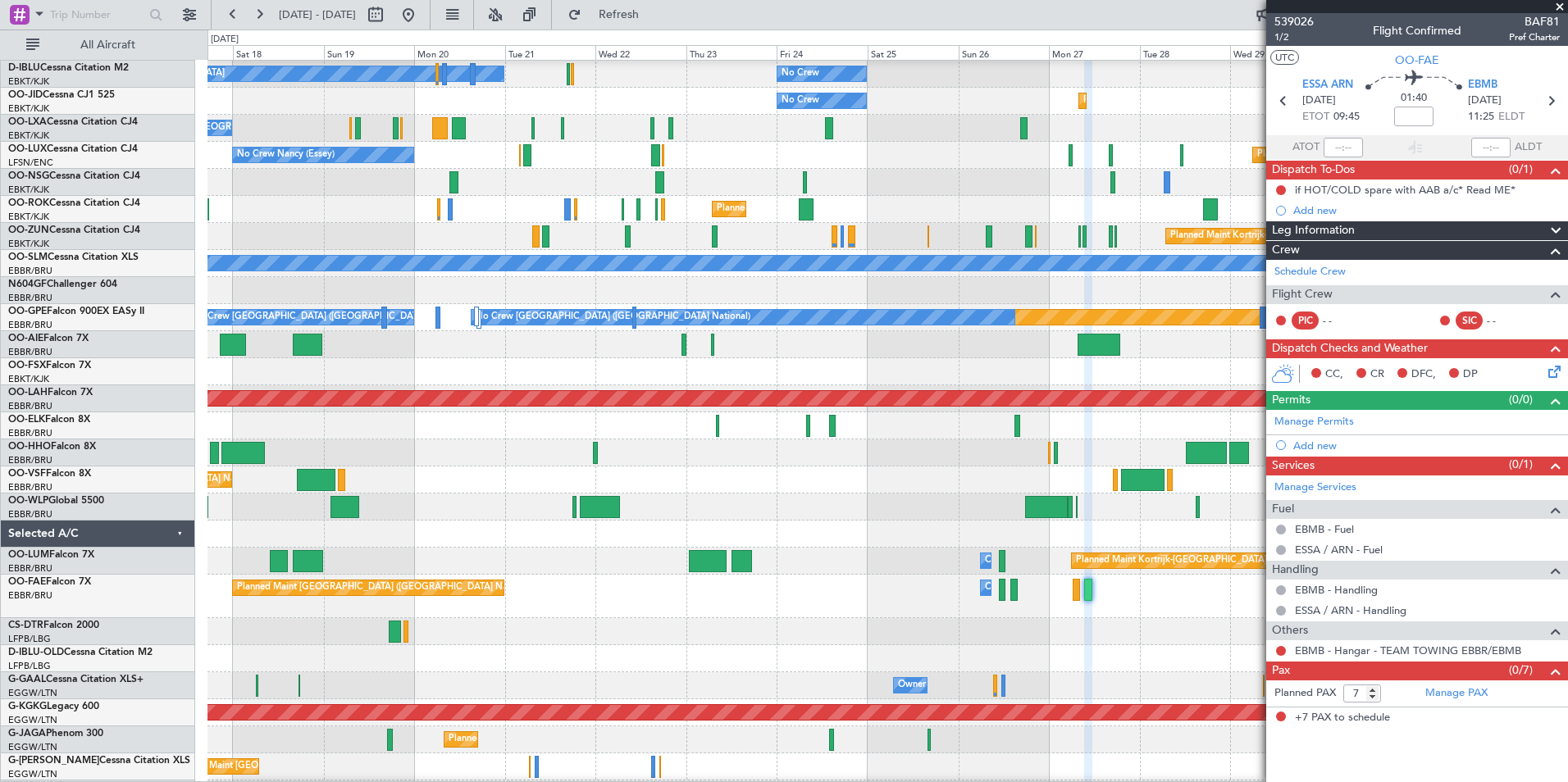
click at [849, 502] on div at bounding box center [887, 507] width 1360 height 27
click at [1088, 635] on div "No Crew Kortrijk-[GEOGRAPHIC_DATA] No Crew Planned Maint [GEOGRAPHIC_DATA] ([GE…" at bounding box center [887, 583] width 1360 height 1098
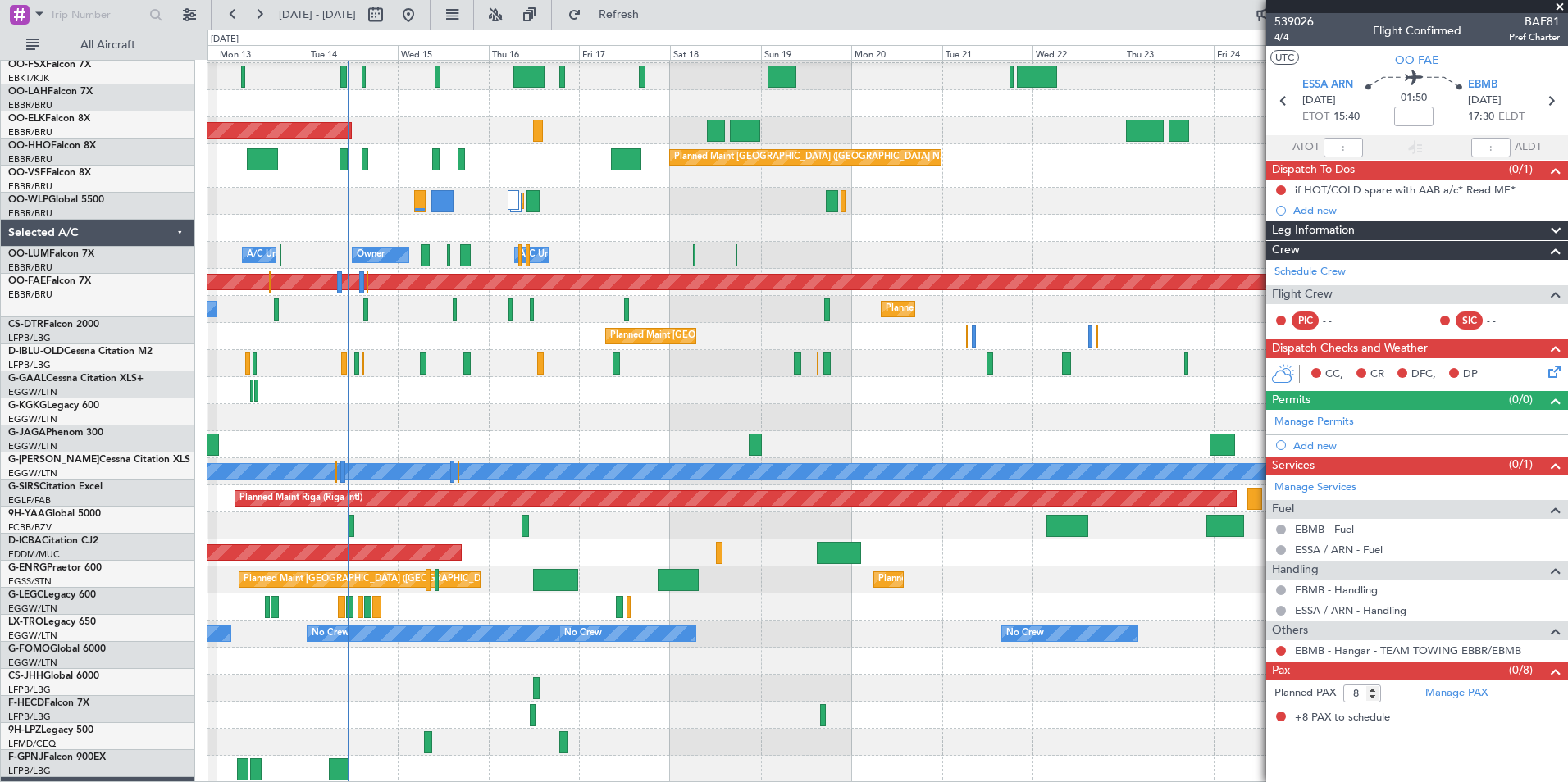
scroll to position [457, 0]
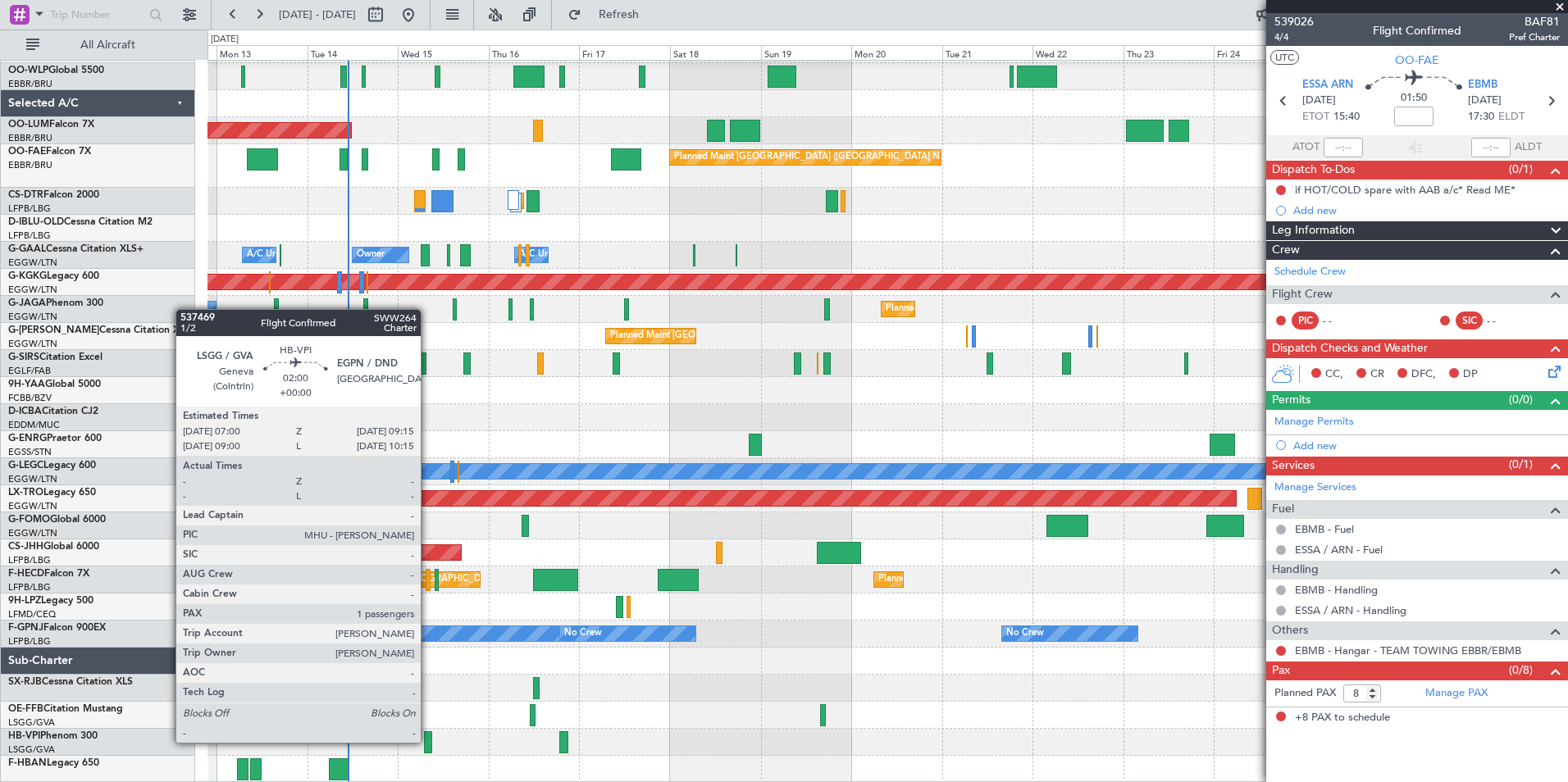
click at [428, 741] on div at bounding box center [429, 742] width 9 height 22
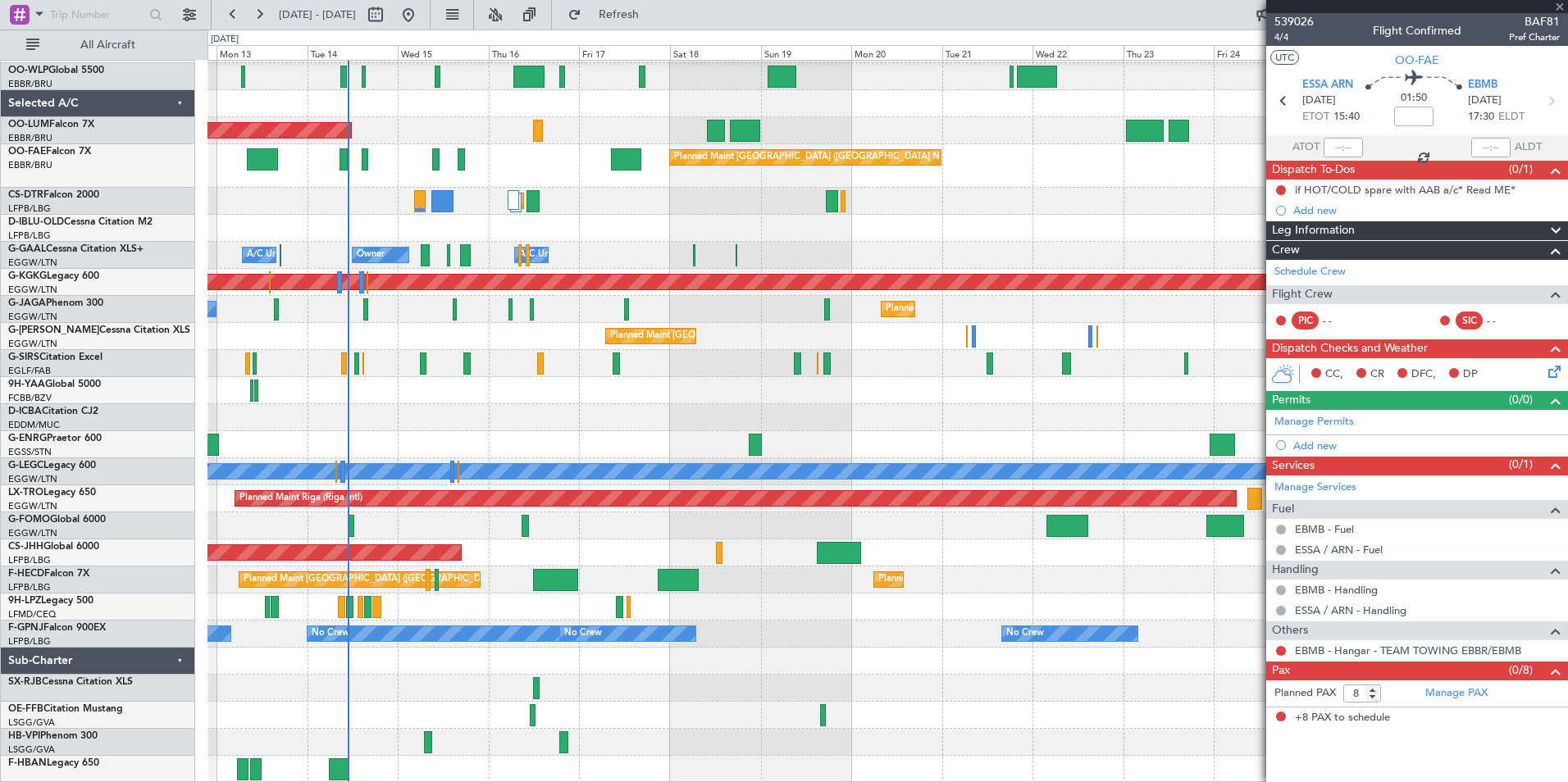
type input "1"
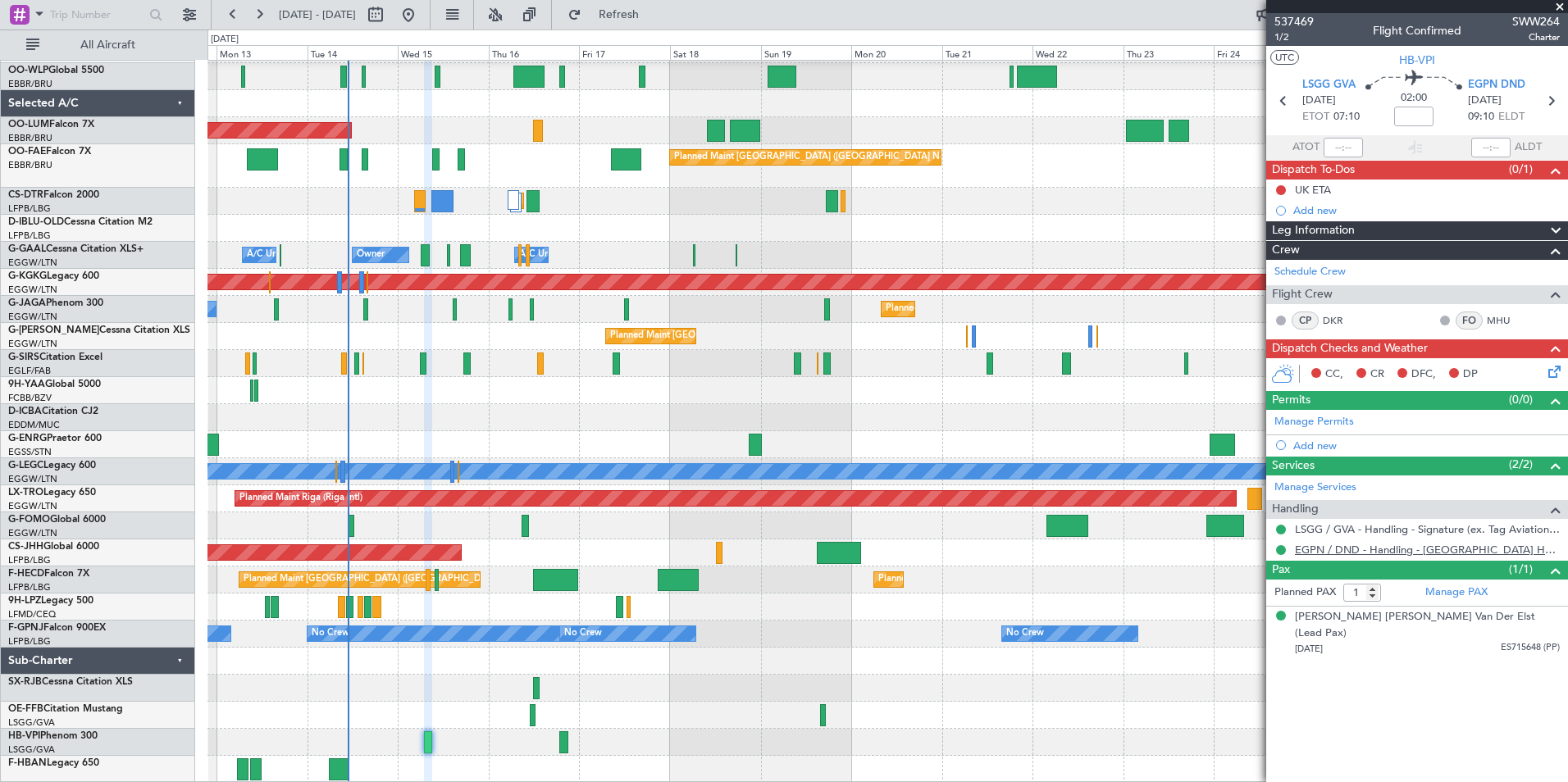
click at [1419, 550] on link "EGPN / DND - Handling - [GEOGRAPHIC_DATA] Handling EGPN / DND" at bounding box center [1427, 549] width 264 height 14
